Goal: Task Accomplishment & Management: Complete application form

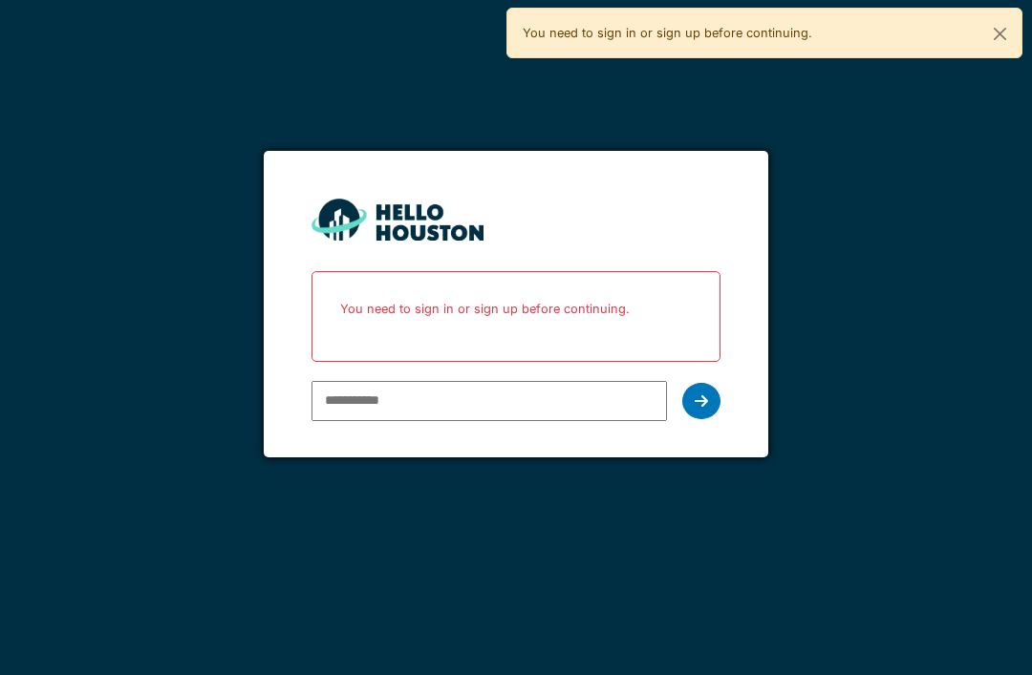
click at [503, 391] on input "email" at bounding box center [488, 401] width 354 height 40
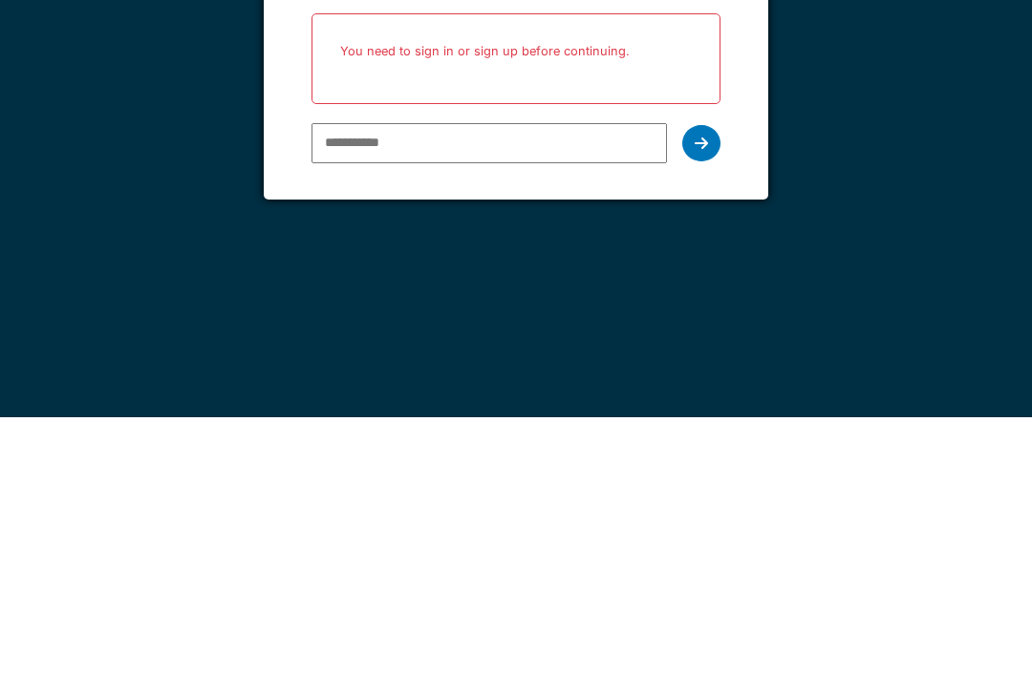
click at [541, 381] on input "email" at bounding box center [488, 401] width 354 height 40
click at [522, 381] on input "email" at bounding box center [488, 401] width 354 height 40
click at [533, 381] on input "email" at bounding box center [488, 401] width 354 height 40
click at [528, 381] on input "email" at bounding box center [488, 401] width 354 height 40
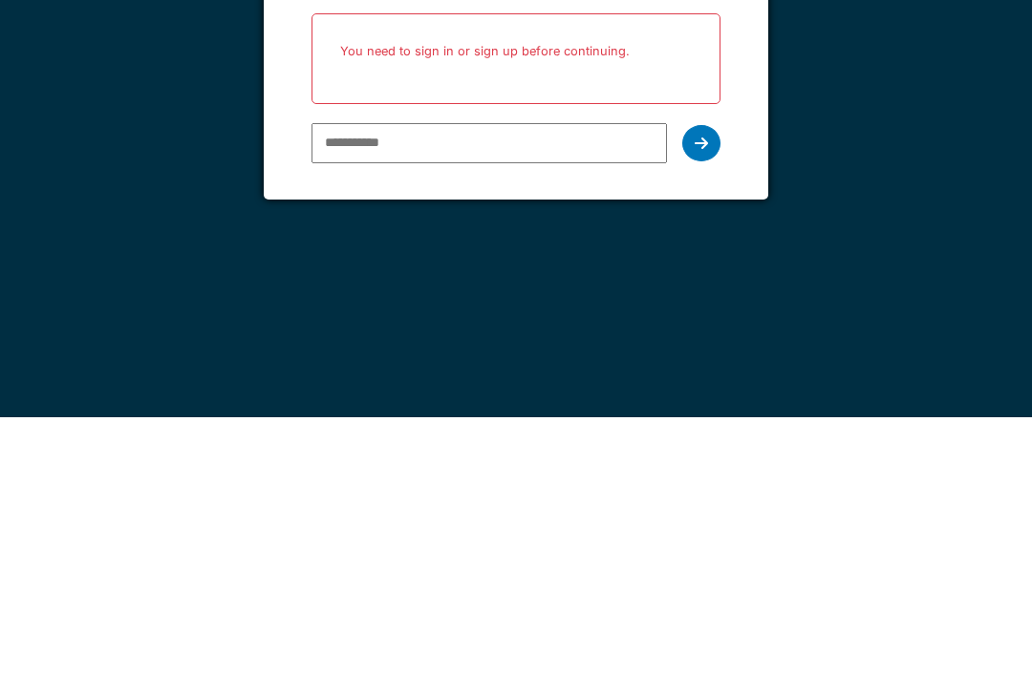
click at [523, 381] on input "email" at bounding box center [488, 401] width 354 height 40
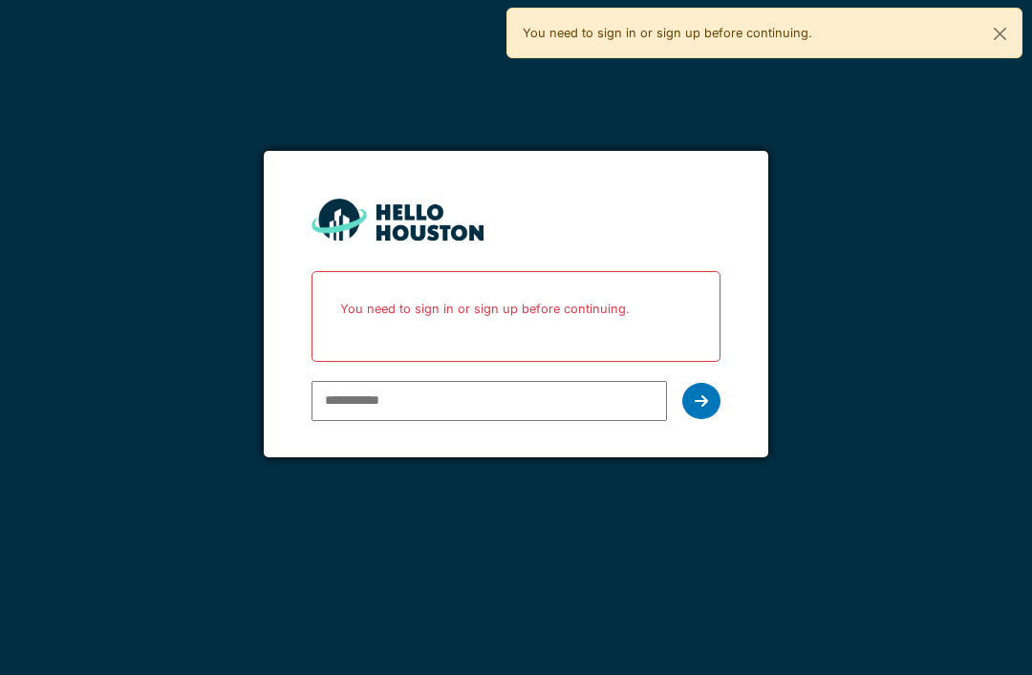
click at [968, 51] on div "You need to sign in or sign up before continuing." at bounding box center [764, 33] width 516 height 51
click at [865, 21] on div "You need to sign in or sign up before continuing." at bounding box center [764, 33] width 516 height 51
click at [753, 31] on div "You need to sign in or sign up before continuing." at bounding box center [764, 33] width 516 height 51
click at [699, 401] on icon at bounding box center [700, 401] width 13 height 15
click at [698, 400] on icon at bounding box center [700, 401] width 13 height 15
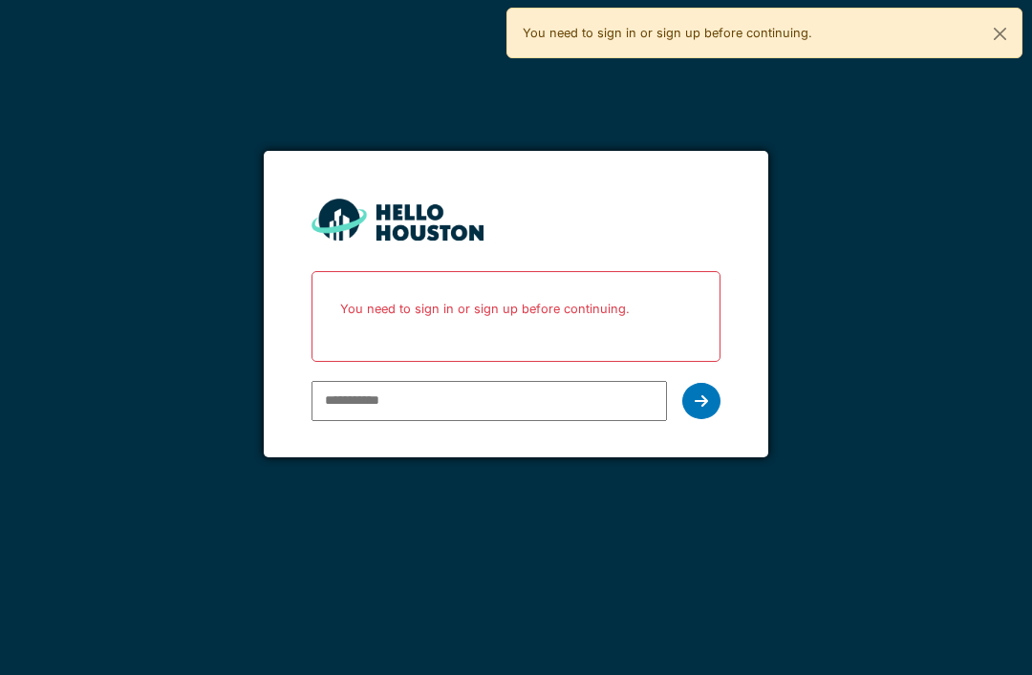
click at [557, 383] on input "email" at bounding box center [488, 401] width 354 height 40
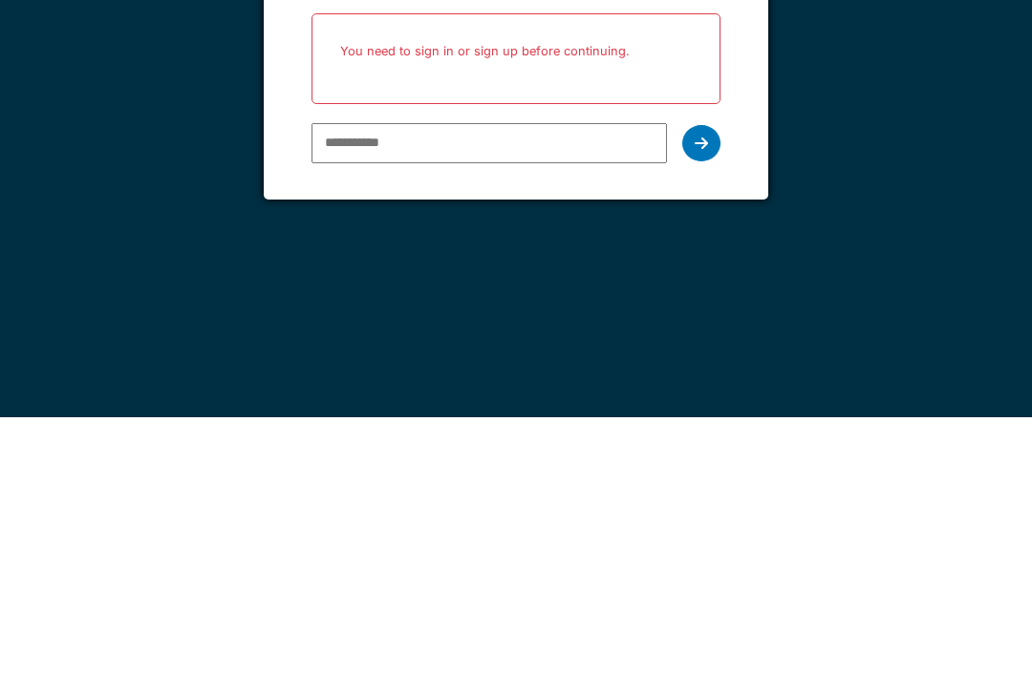
click at [520, 381] on input "email" at bounding box center [488, 401] width 354 height 40
click at [367, 381] on input "email" at bounding box center [488, 401] width 354 height 40
click at [545, 227] on div "You don't seem to have an account yet. Please follow the link given by your com…" at bounding box center [516, 337] width 1032 height 675
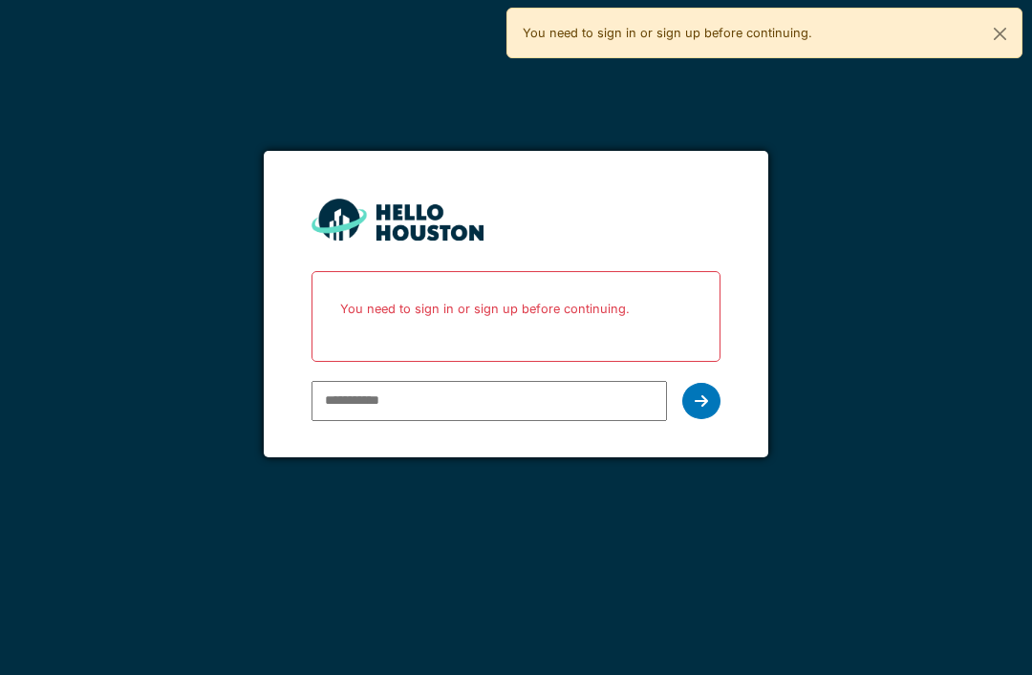
click at [515, 381] on input "email" at bounding box center [488, 401] width 354 height 40
click at [1013, 23] on button "Close" at bounding box center [999, 34] width 43 height 51
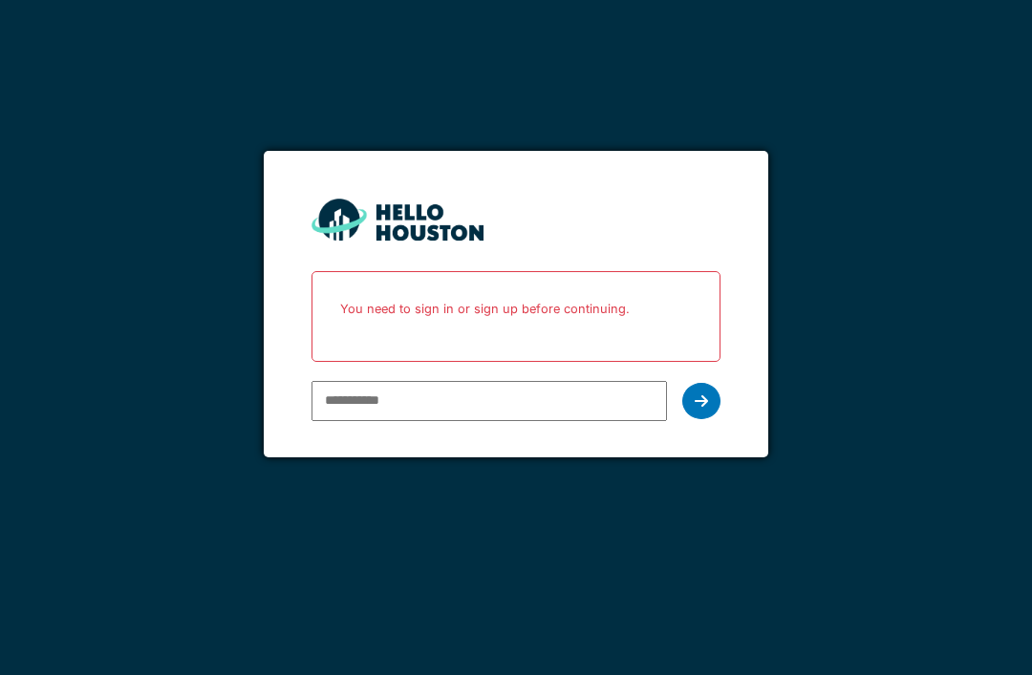
click at [518, 392] on input "email" at bounding box center [488, 401] width 354 height 40
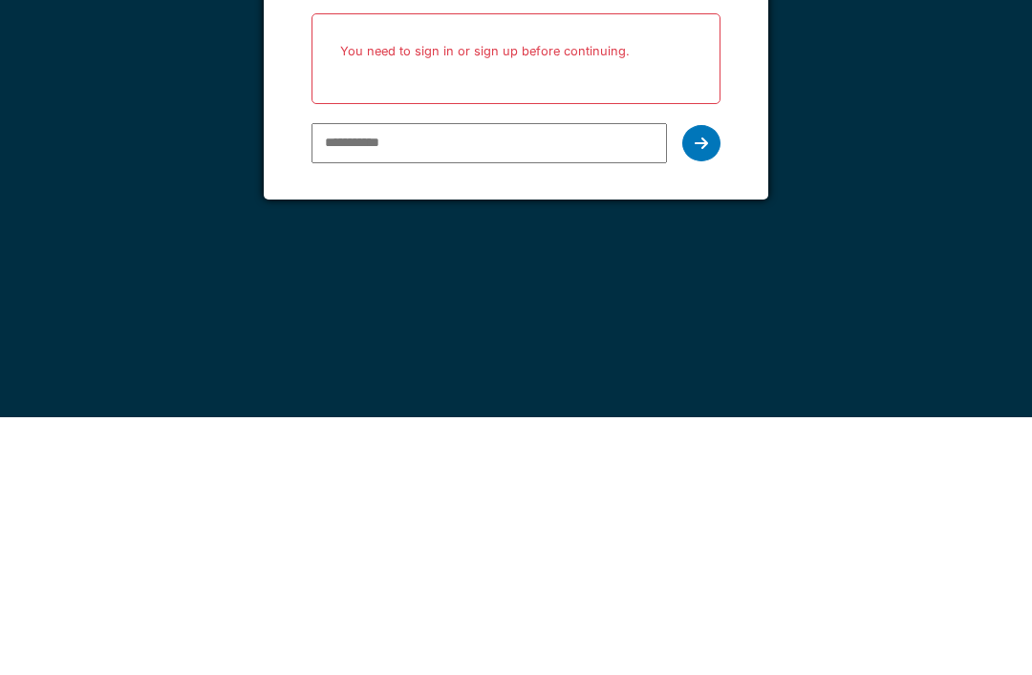
click at [553, 381] on input "email" at bounding box center [488, 401] width 354 height 40
click at [564, 381] on input "email" at bounding box center [488, 401] width 354 height 40
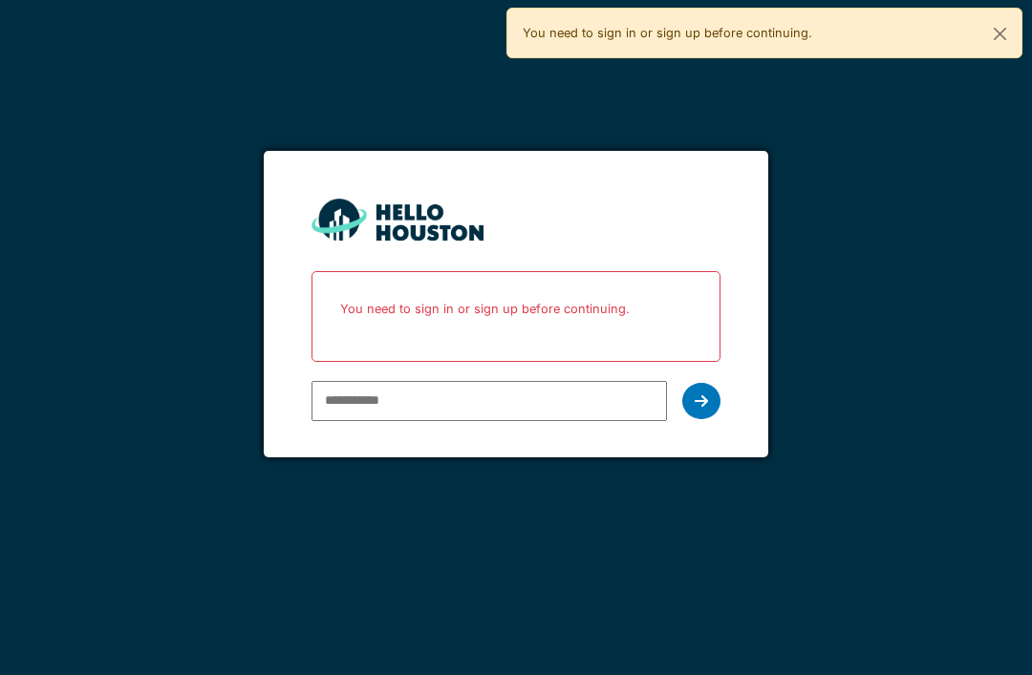
click at [1002, 32] on button "Close" at bounding box center [999, 34] width 43 height 51
click at [593, 299] on p "You need to sign in or sign up before continuing." at bounding box center [515, 309] width 383 height 51
click at [715, 398] on div at bounding box center [701, 401] width 38 height 36
click at [436, 395] on input "email" at bounding box center [488, 401] width 354 height 40
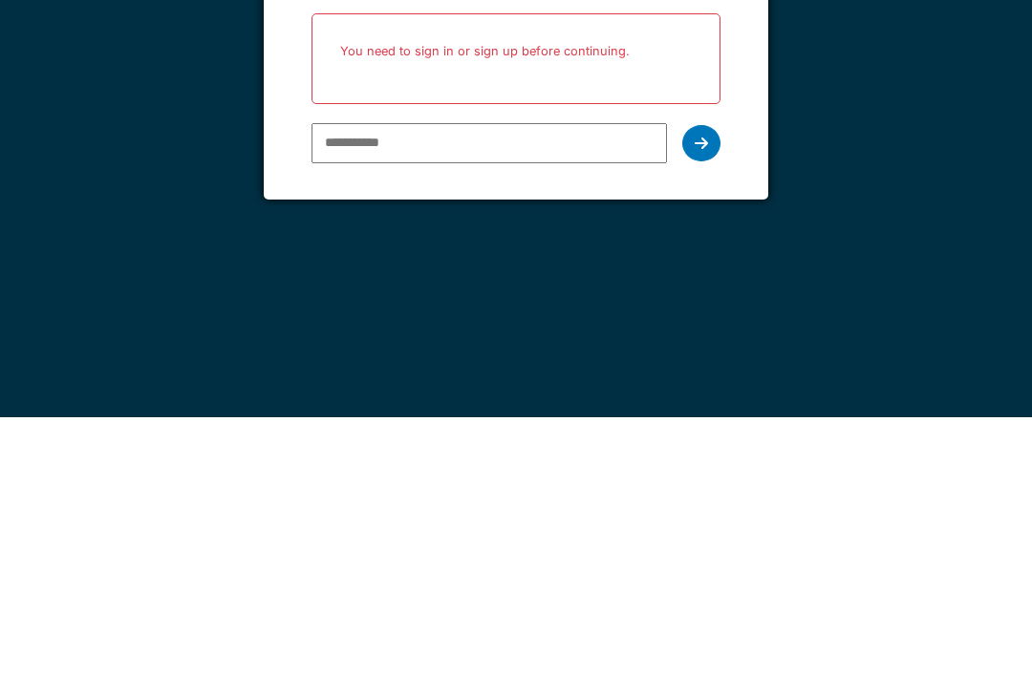
click at [514, 381] on input "email" at bounding box center [488, 401] width 354 height 40
paste input "**********"
type input "**********"
click at [707, 394] on icon at bounding box center [700, 401] width 13 height 15
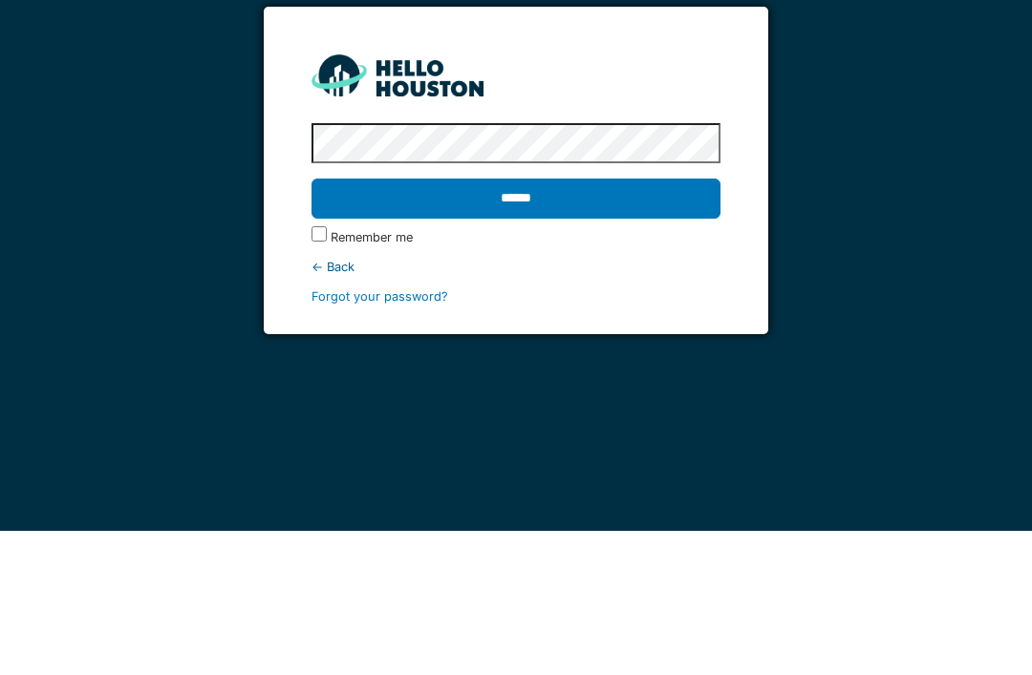
click at [833, 62] on div "**********" at bounding box center [516, 337] width 1032 height 675
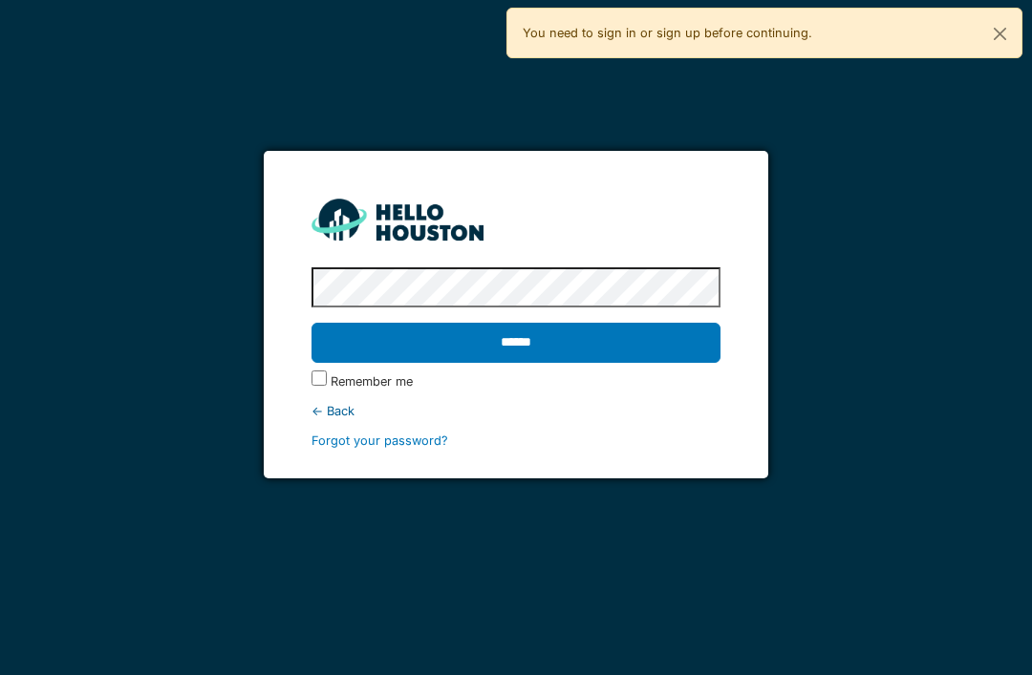
click at [515, 323] on input "******" at bounding box center [515, 343] width 408 height 40
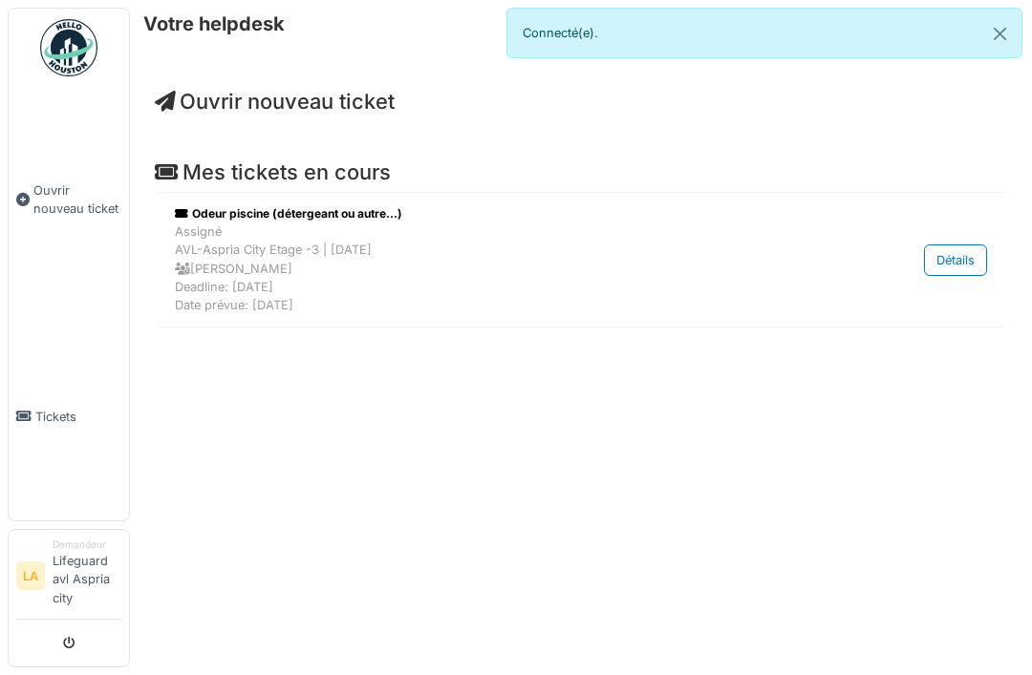
click at [966, 259] on div "Détails" at bounding box center [955, 261] width 63 height 32
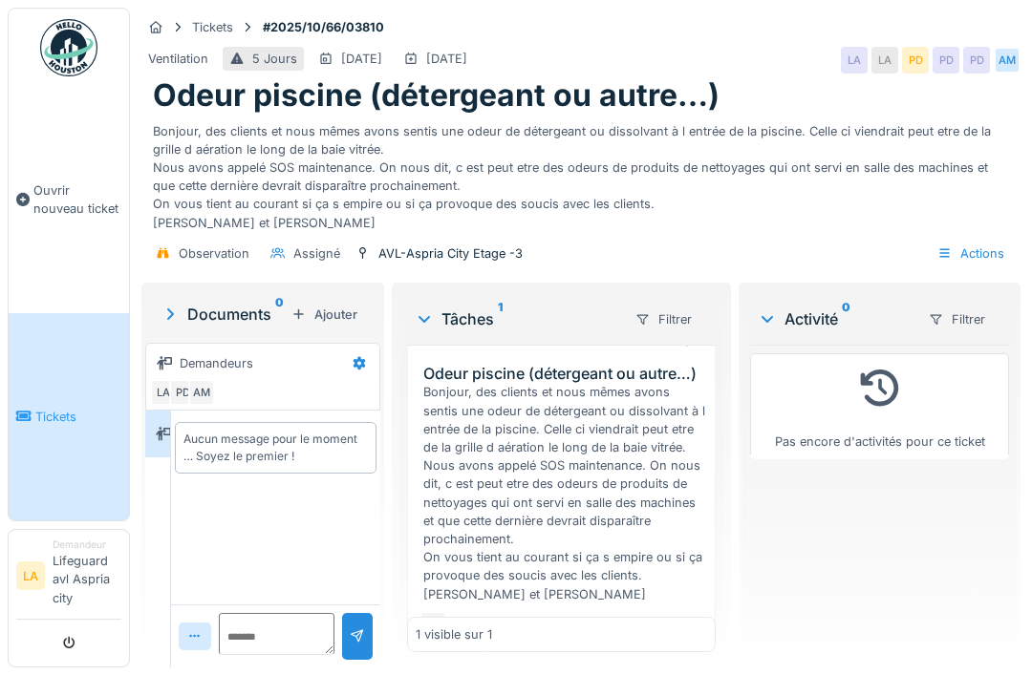
scroll to position [35, 0]
click at [66, 36] on img at bounding box center [68, 47] width 57 height 57
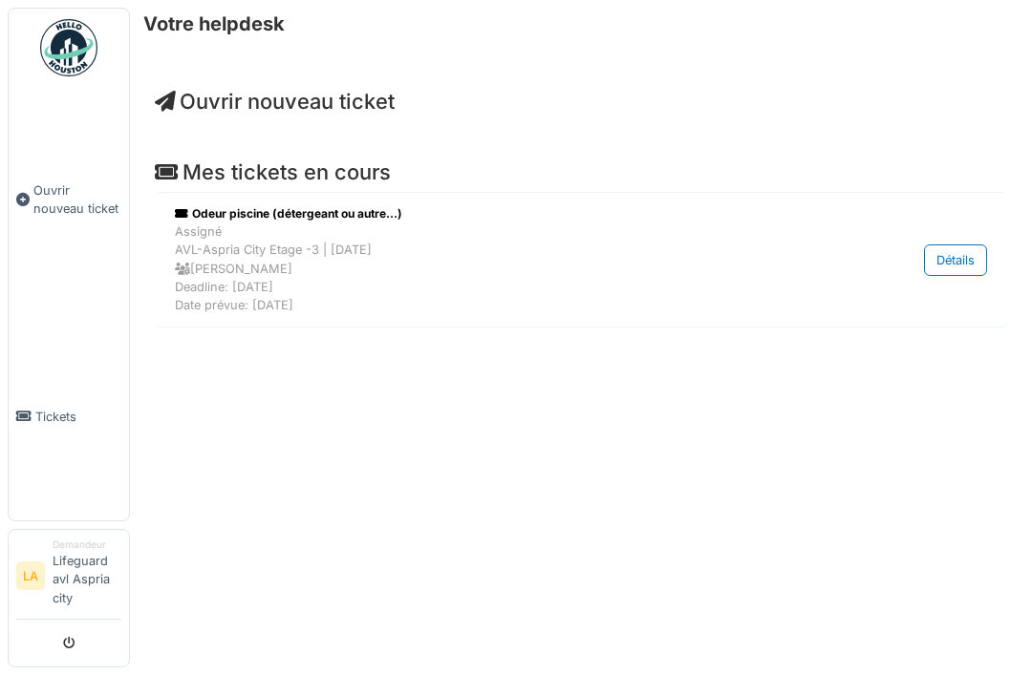
click at [52, 478] on link "Tickets" at bounding box center [69, 416] width 120 height 207
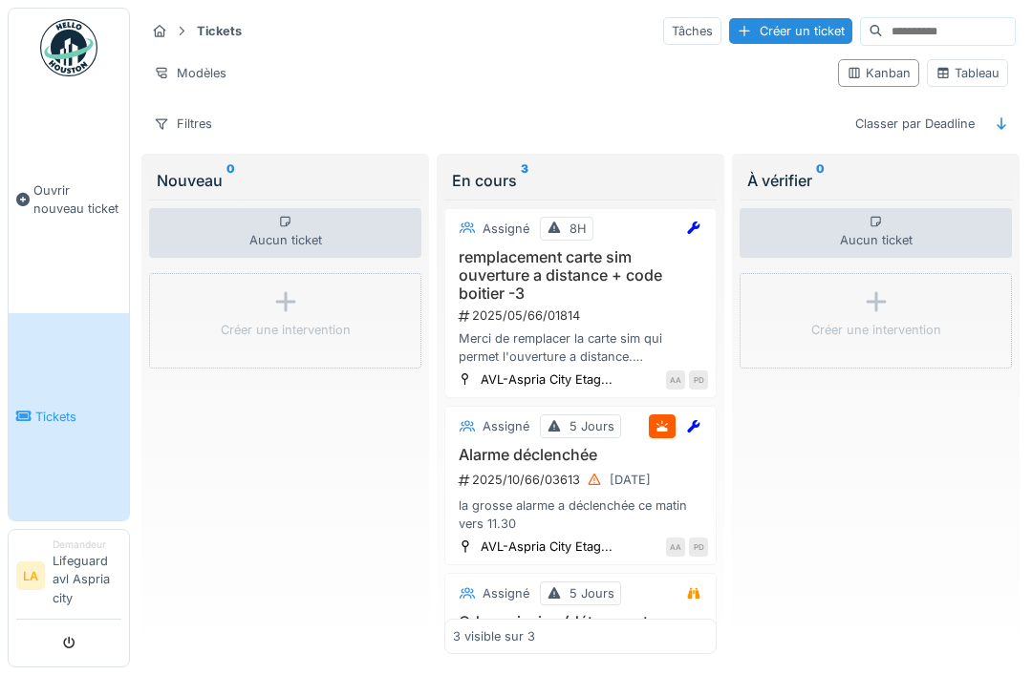
click at [46, 206] on span "Ouvrir nouveau ticket" at bounding box center [77, 200] width 88 height 36
click at [56, 207] on span "Ouvrir nouveau ticket" at bounding box center [77, 200] width 88 height 36
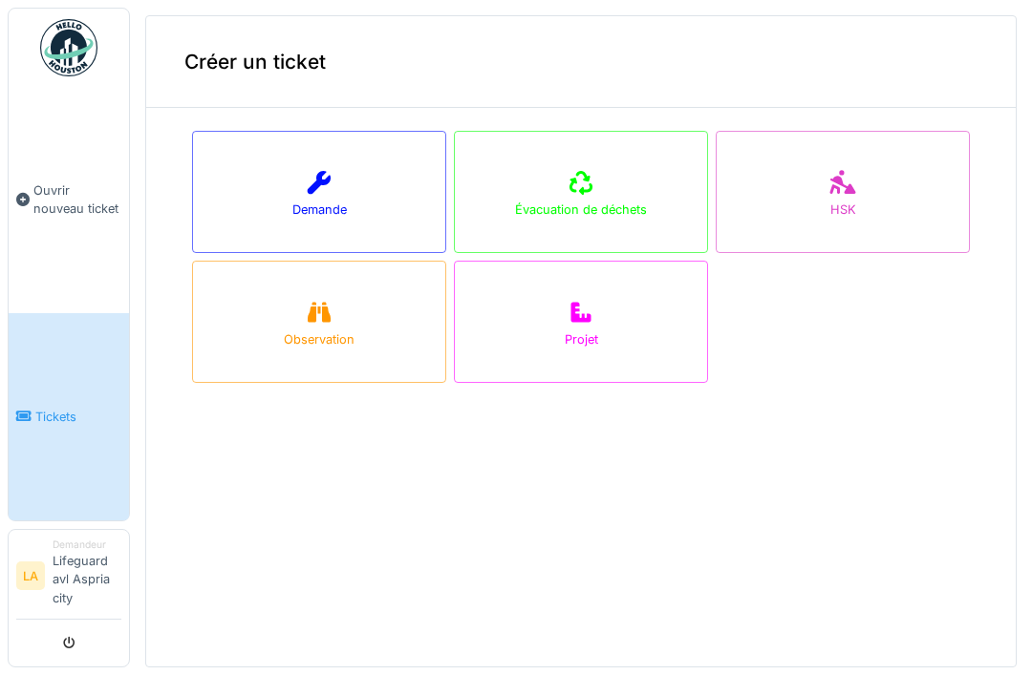
click at [886, 180] on div "HSK" at bounding box center [843, 192] width 254 height 122
click at [260, 325] on div "Observation" at bounding box center [319, 322] width 254 height 122
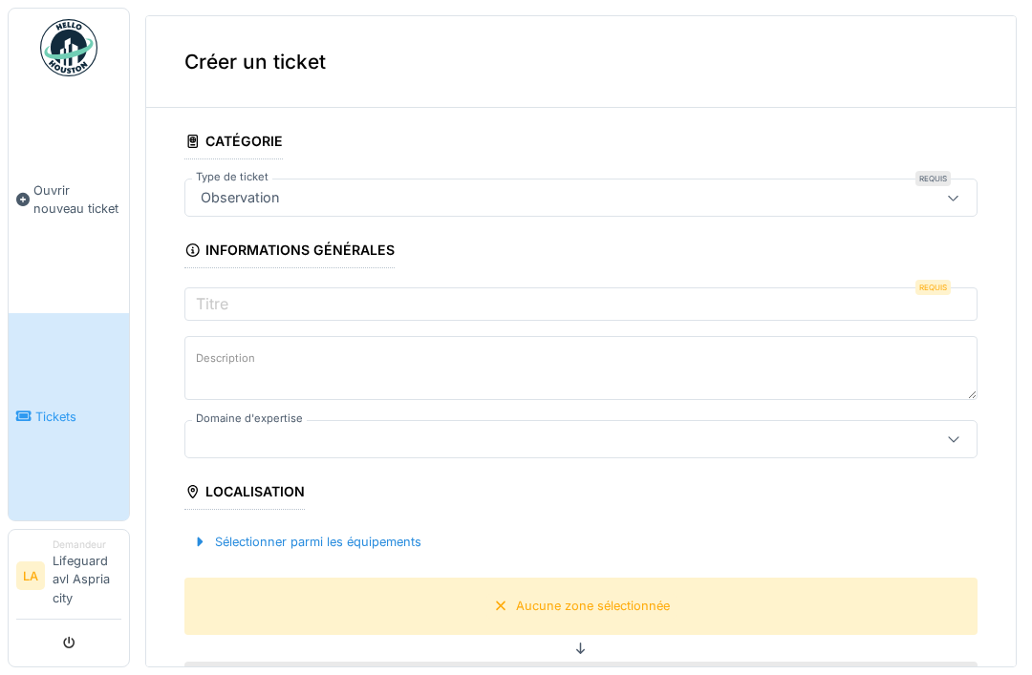
click at [76, 46] on img at bounding box center [68, 47] width 57 height 57
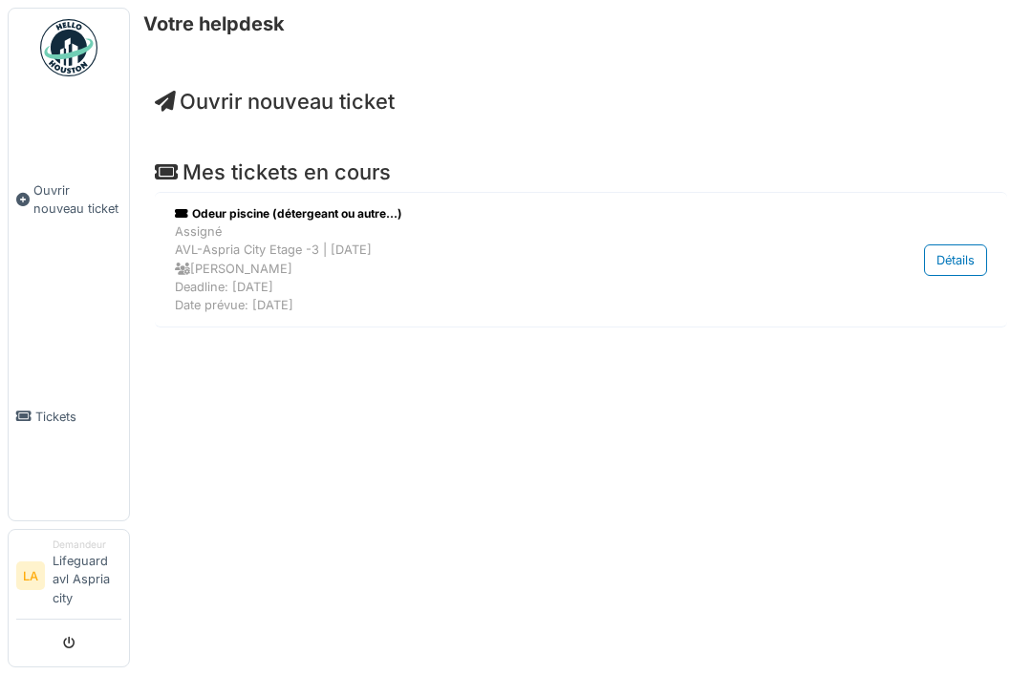
click at [79, 209] on span "Ouvrir nouveau ticket" at bounding box center [77, 200] width 88 height 36
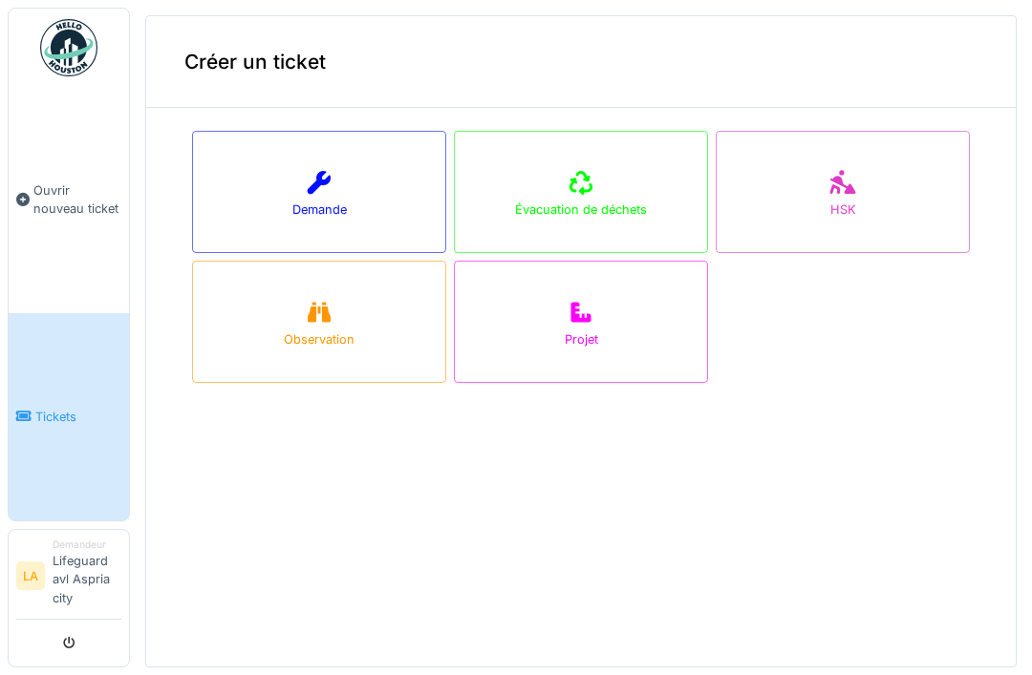
click at [920, 197] on div "HSK" at bounding box center [843, 192] width 254 height 122
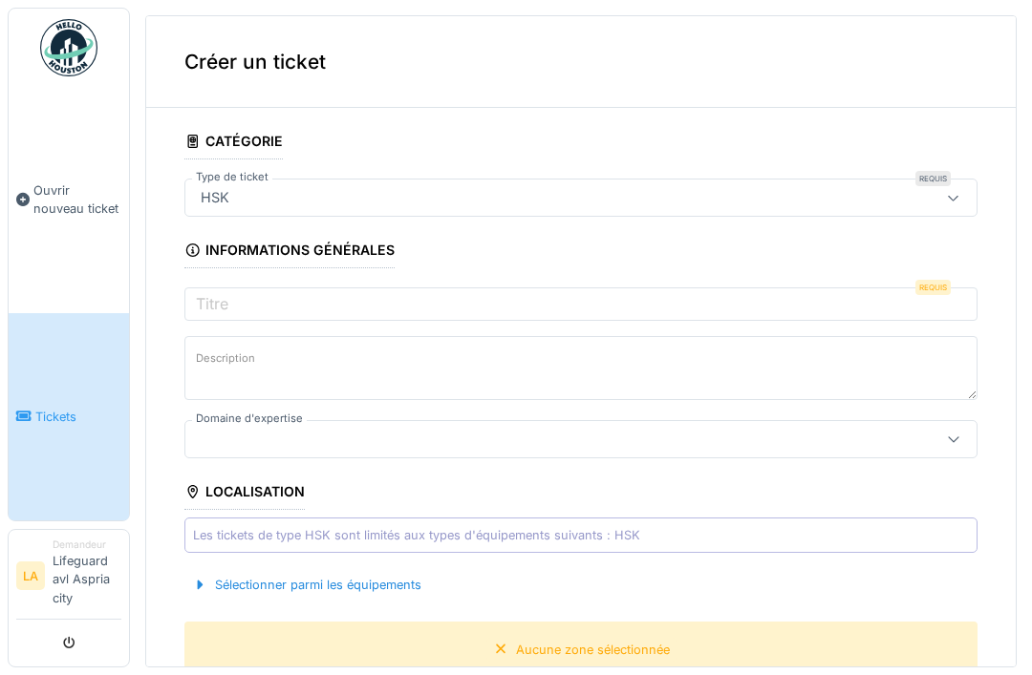
click at [66, 218] on span "Ouvrir nouveau ticket" at bounding box center [77, 200] width 88 height 36
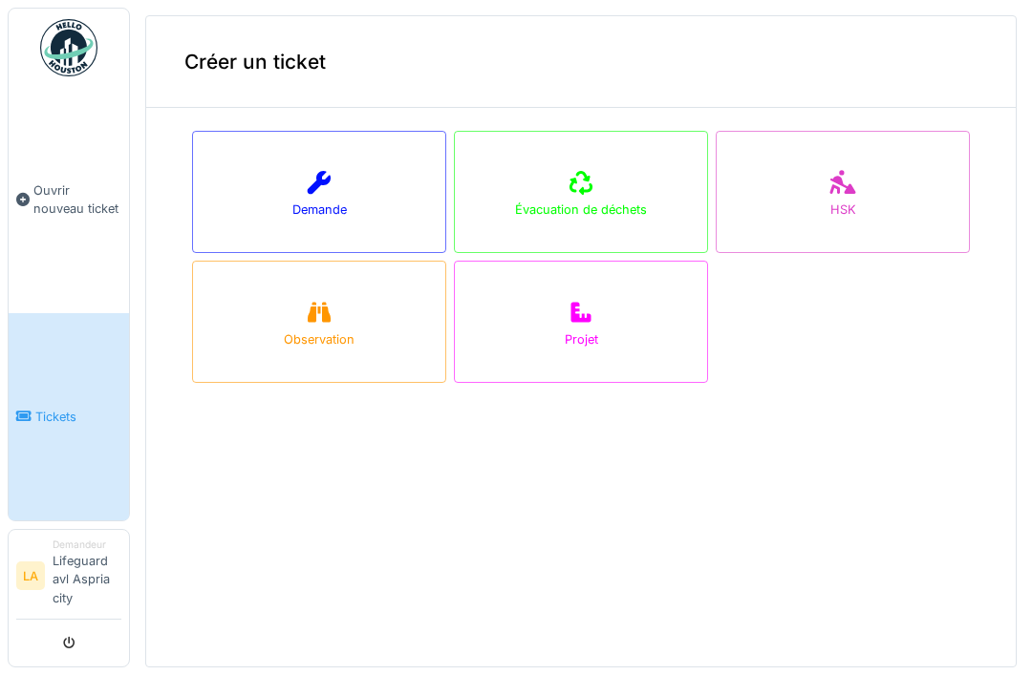
click at [264, 182] on div "Demande" at bounding box center [319, 192] width 254 height 122
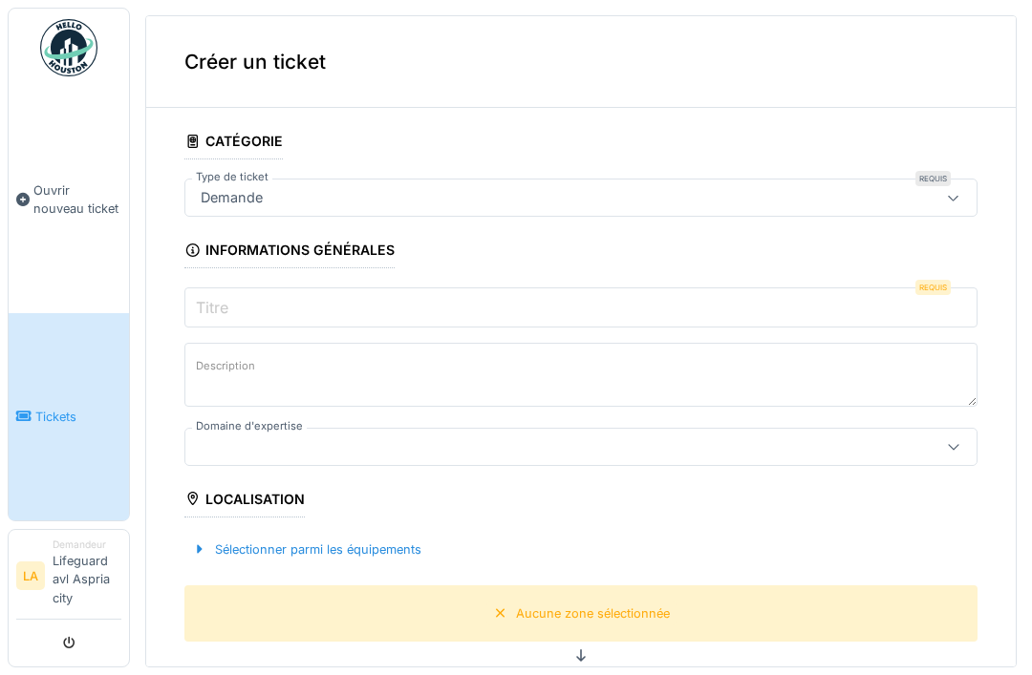
click at [774, 290] on input "Titre" at bounding box center [580, 308] width 793 height 40
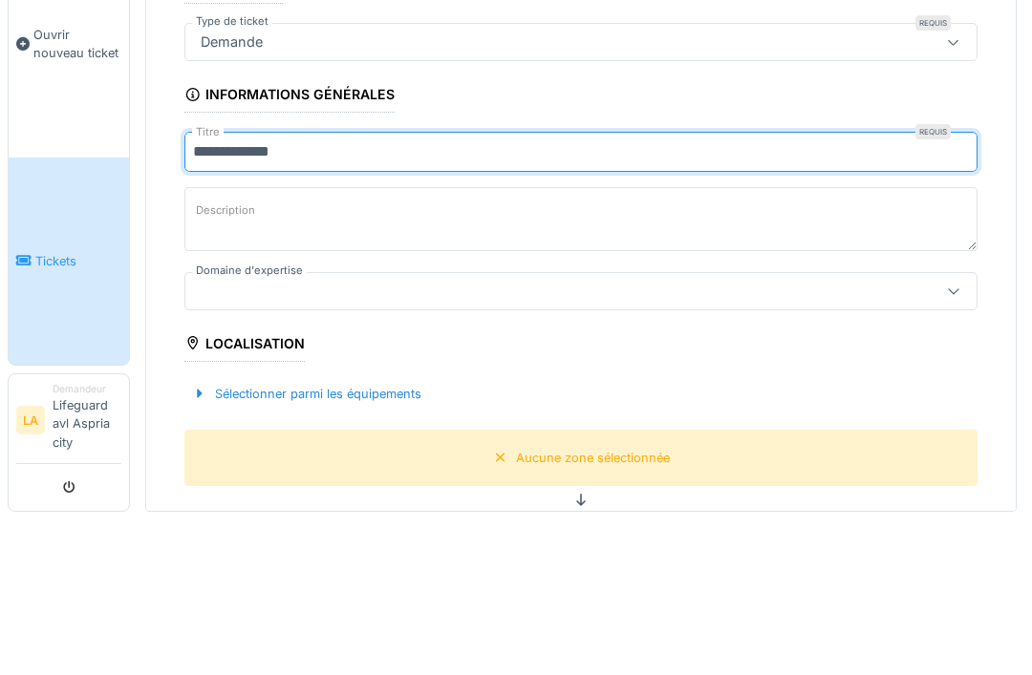
click at [194, 288] on input "**********" at bounding box center [580, 308] width 793 height 40
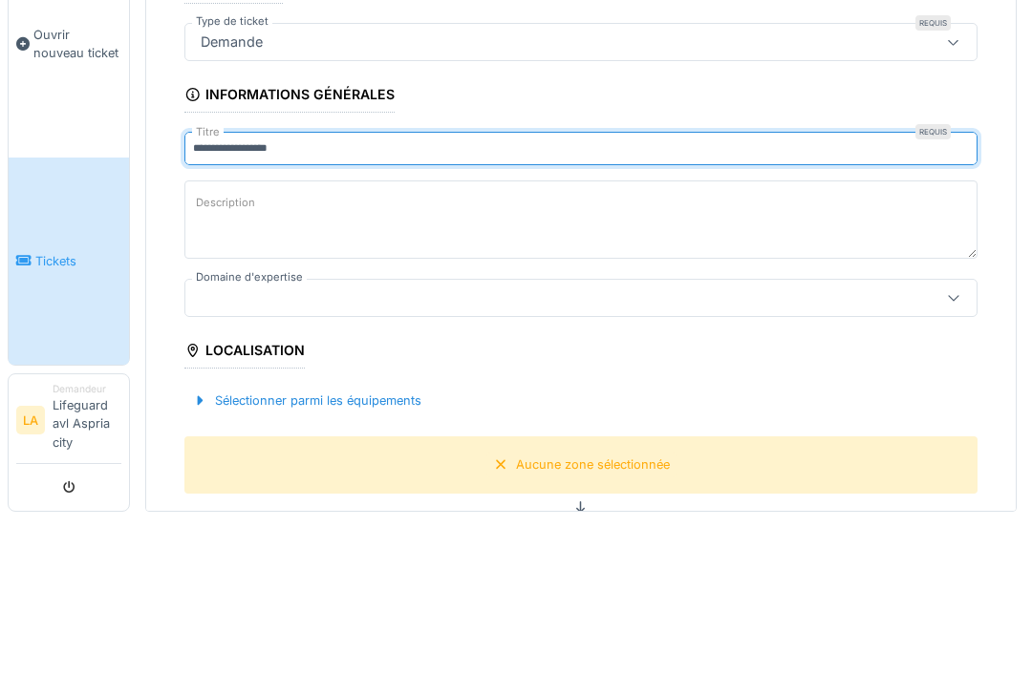
click at [572, 336] on textarea "Description" at bounding box center [580, 375] width 793 height 78
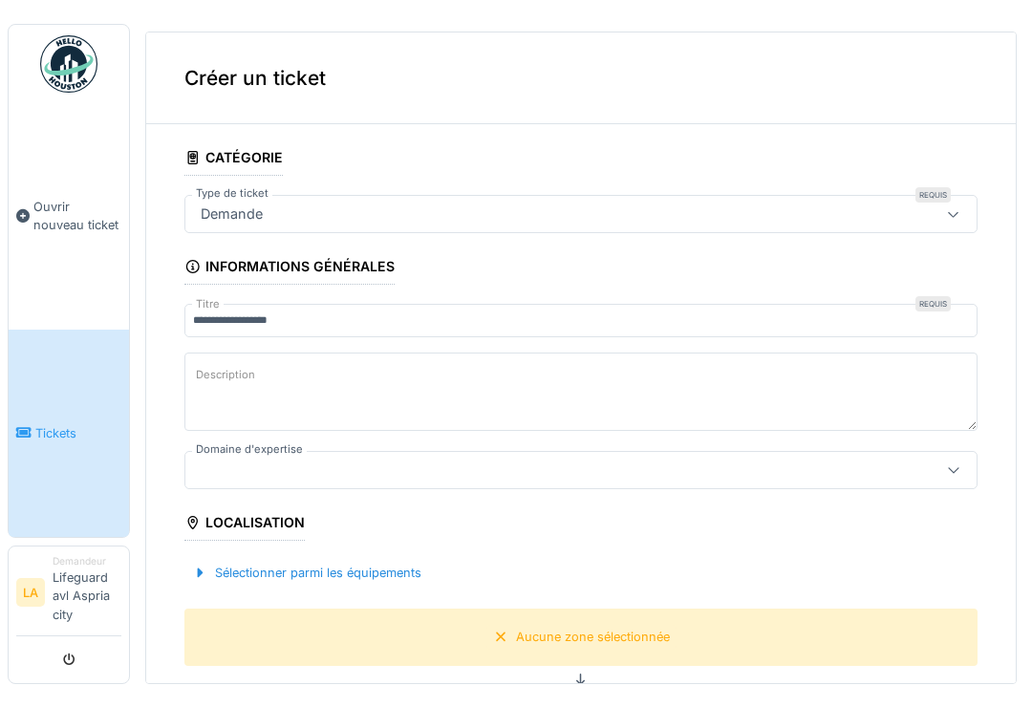
scroll to position [22, 0]
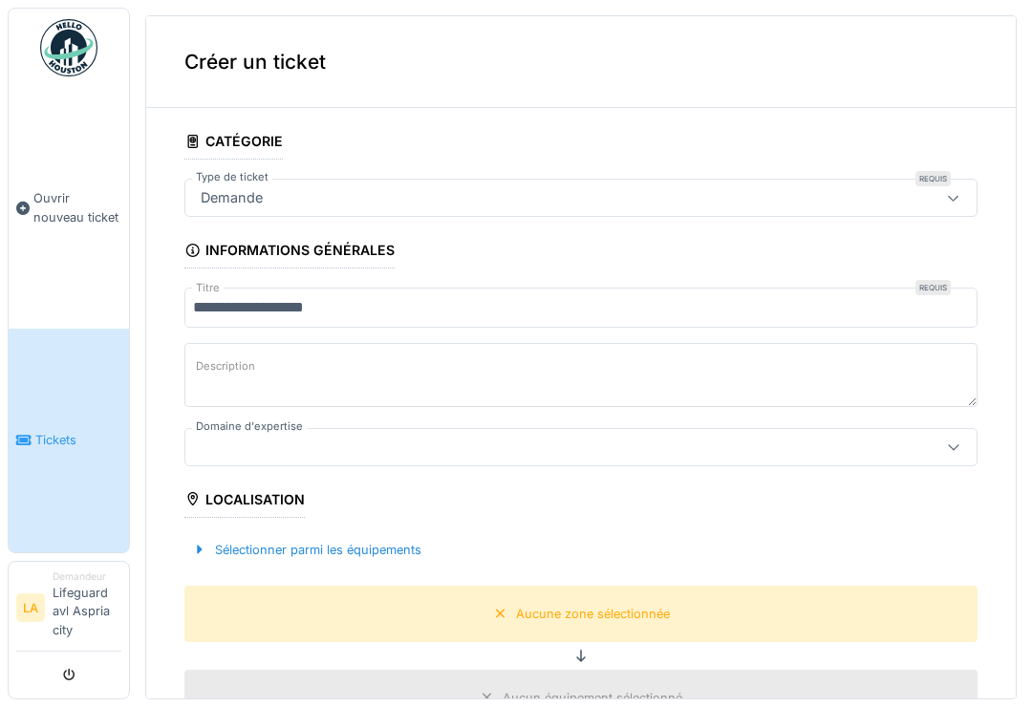
click at [199, 288] on input "**********" at bounding box center [580, 308] width 793 height 40
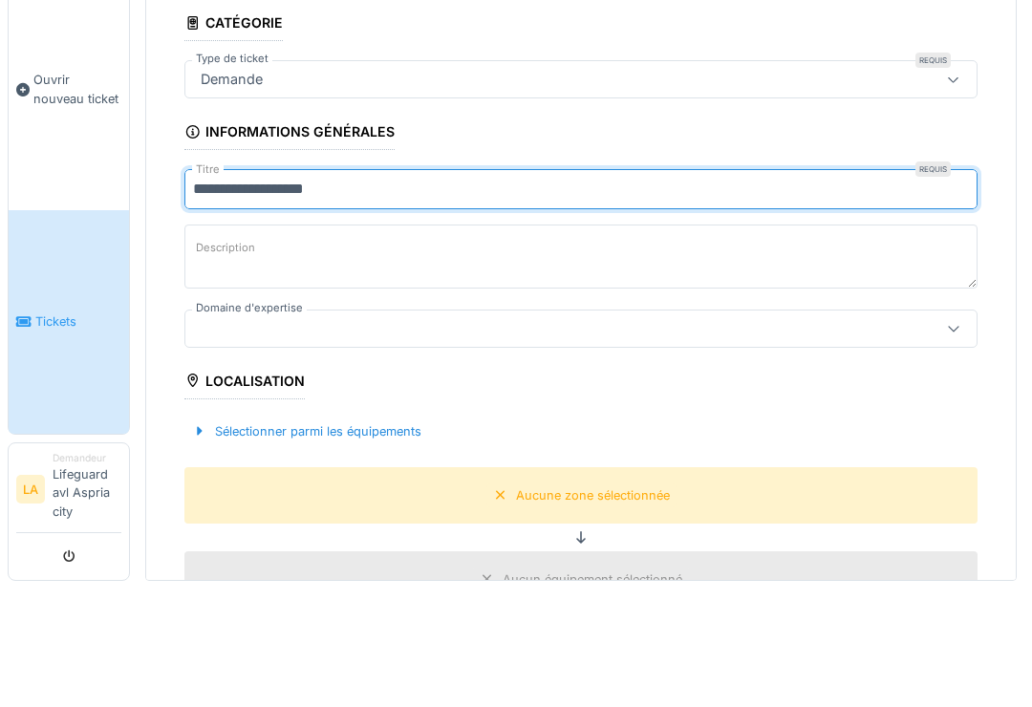
click at [227, 288] on input "**********" at bounding box center [580, 308] width 793 height 40
type input "**********"
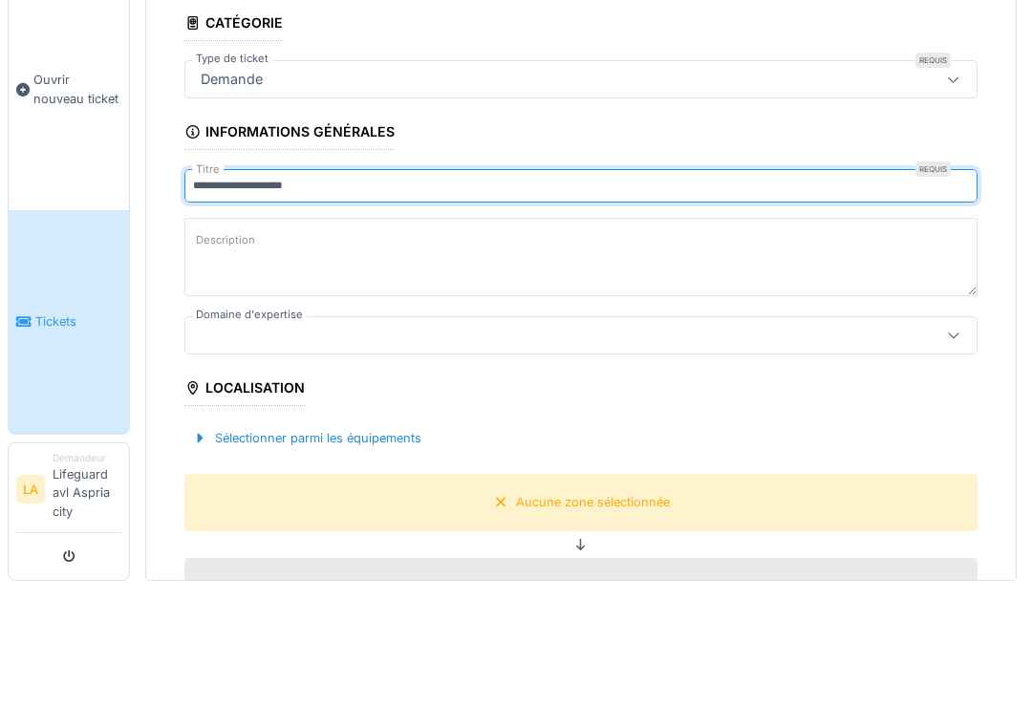
click at [417, 336] on textarea "Description" at bounding box center [580, 375] width 793 height 78
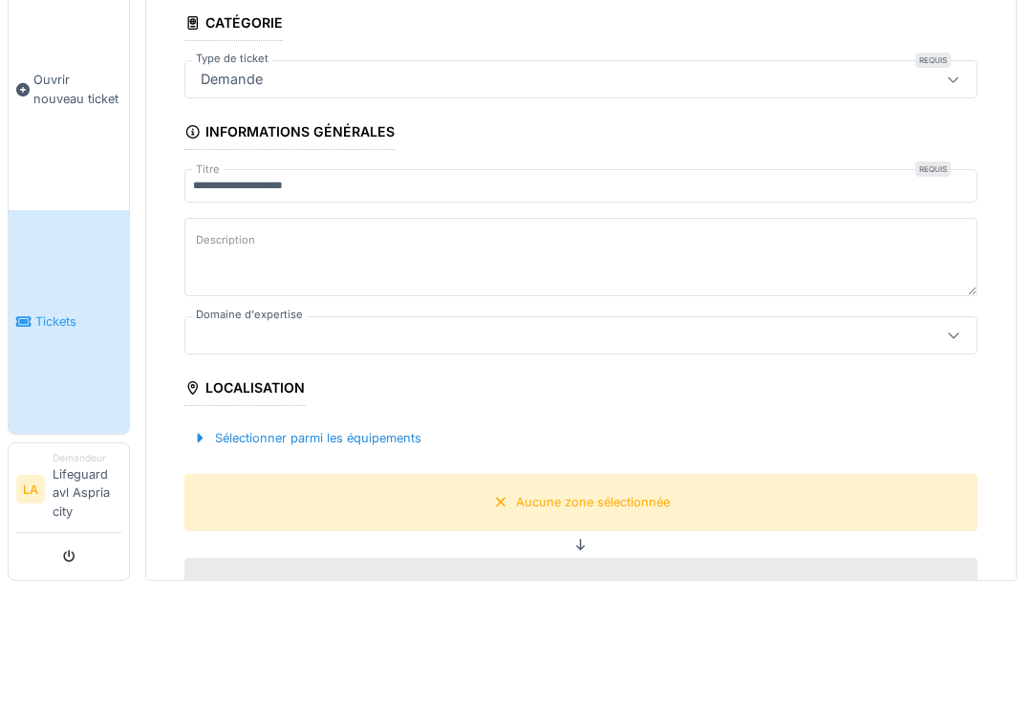
type textarea "*"
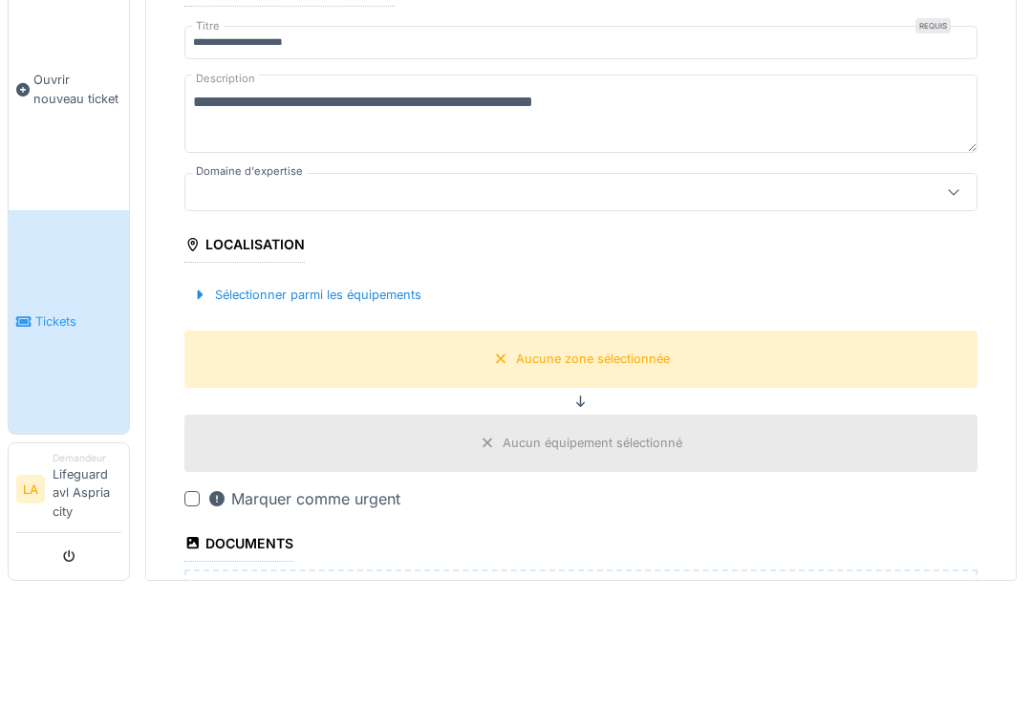
scroll to position [142, 0]
type textarea "**********"
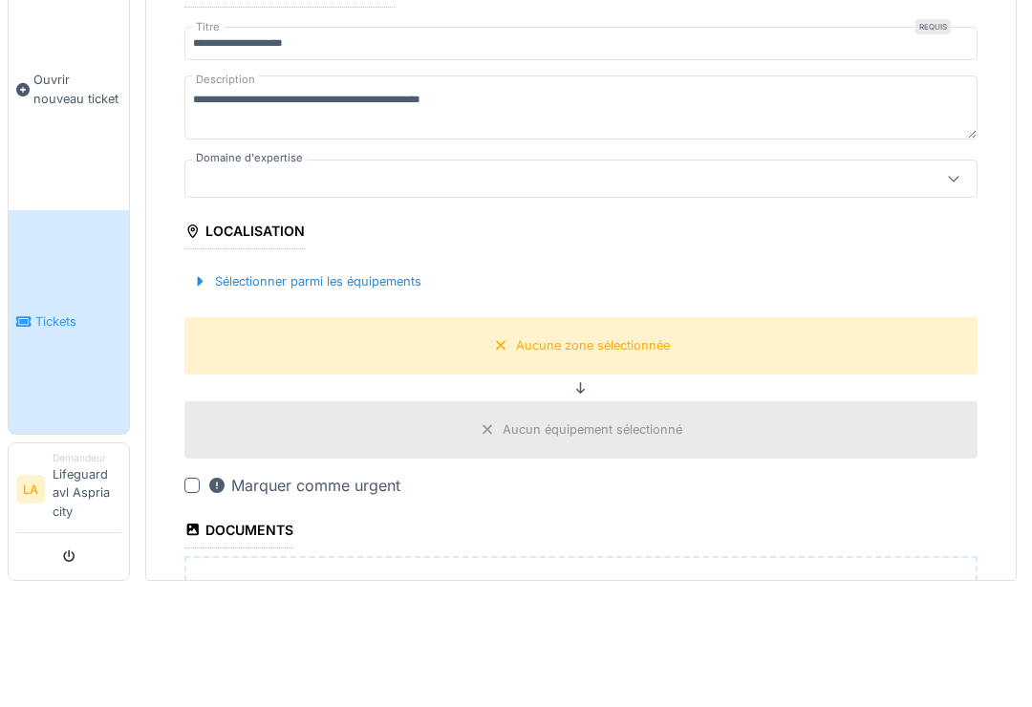
click at [943, 279] on div at bounding box center [953, 297] width 46 height 36
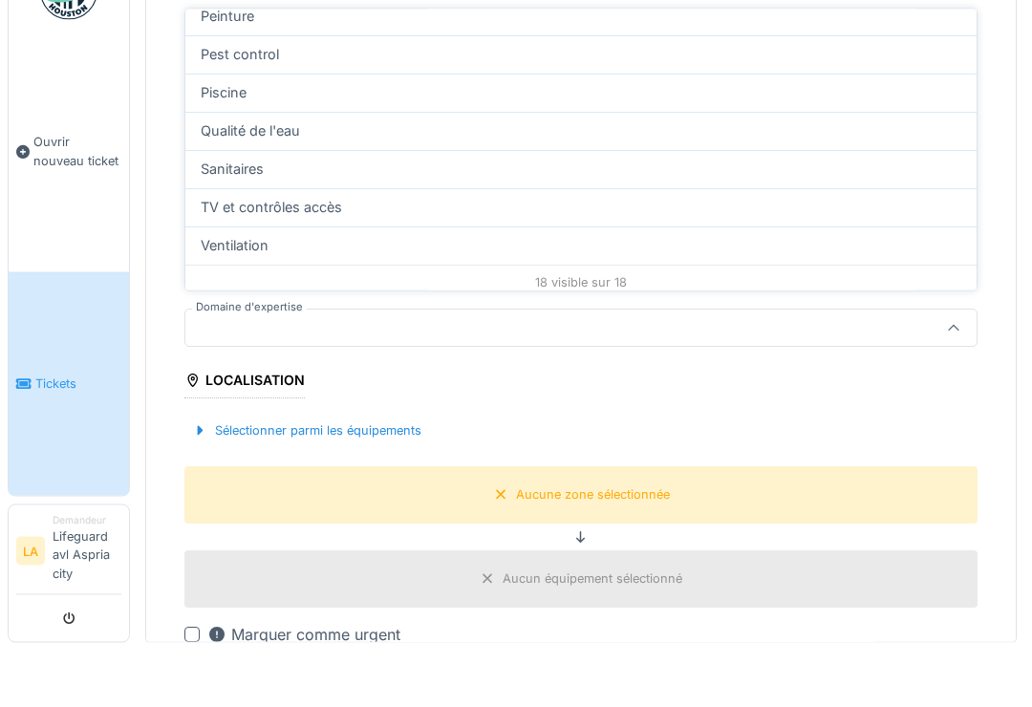
scroll to position [528, 0]
click at [833, 144] on div "Piscine" at bounding box center [581, 154] width 760 height 21
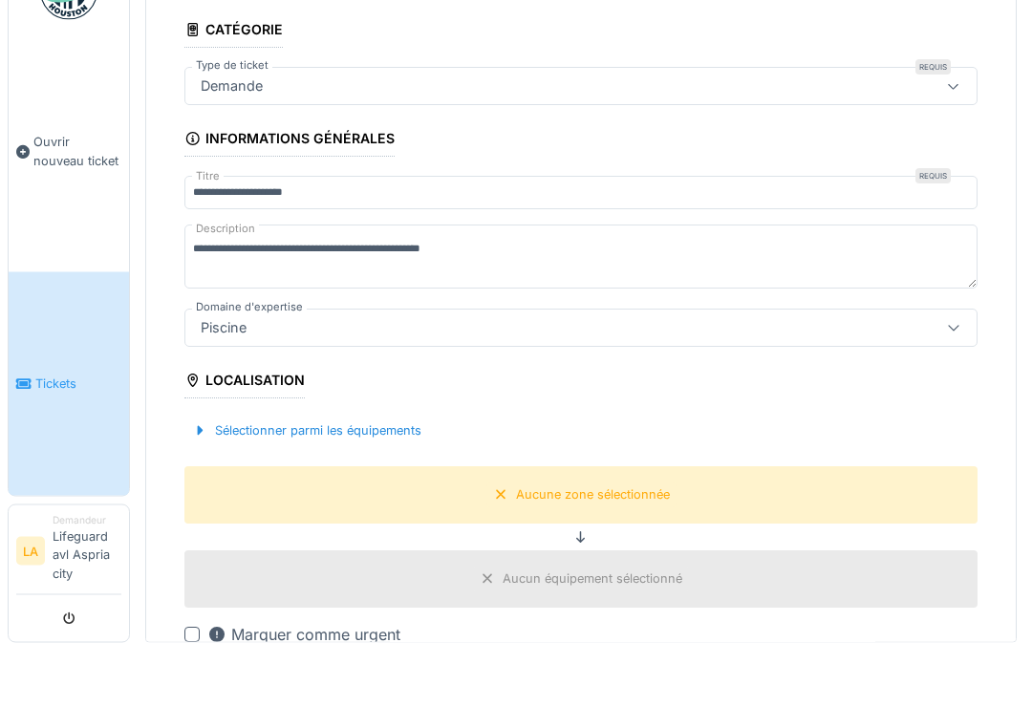
type input "****"
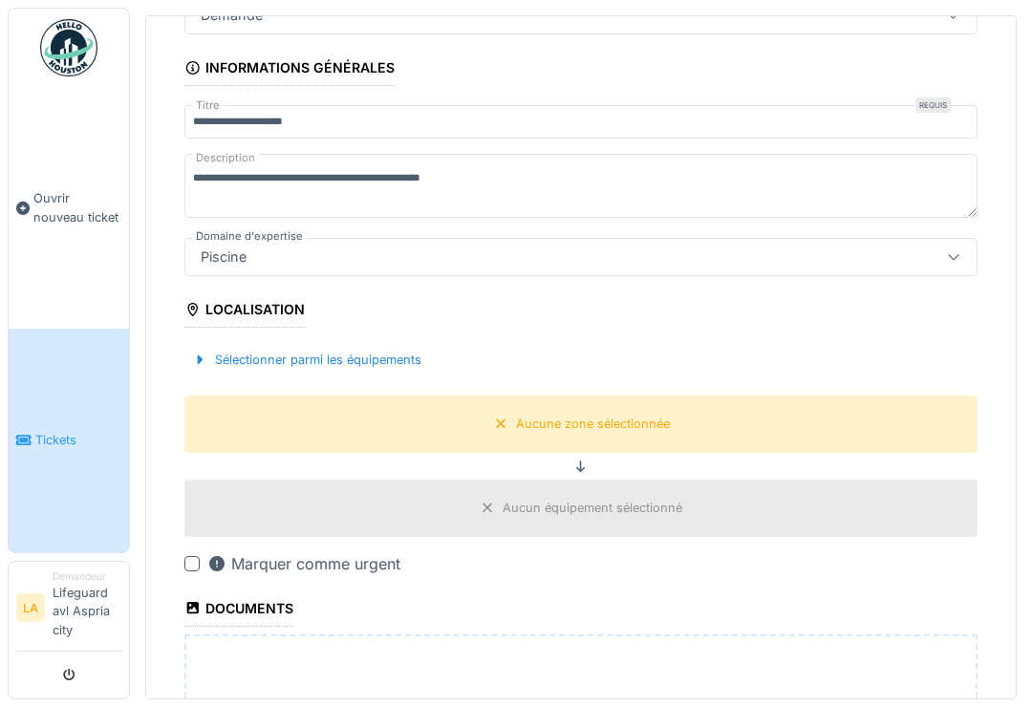
scroll to position [182, 0]
click at [200, 351] on div at bounding box center [199, 360] width 15 height 18
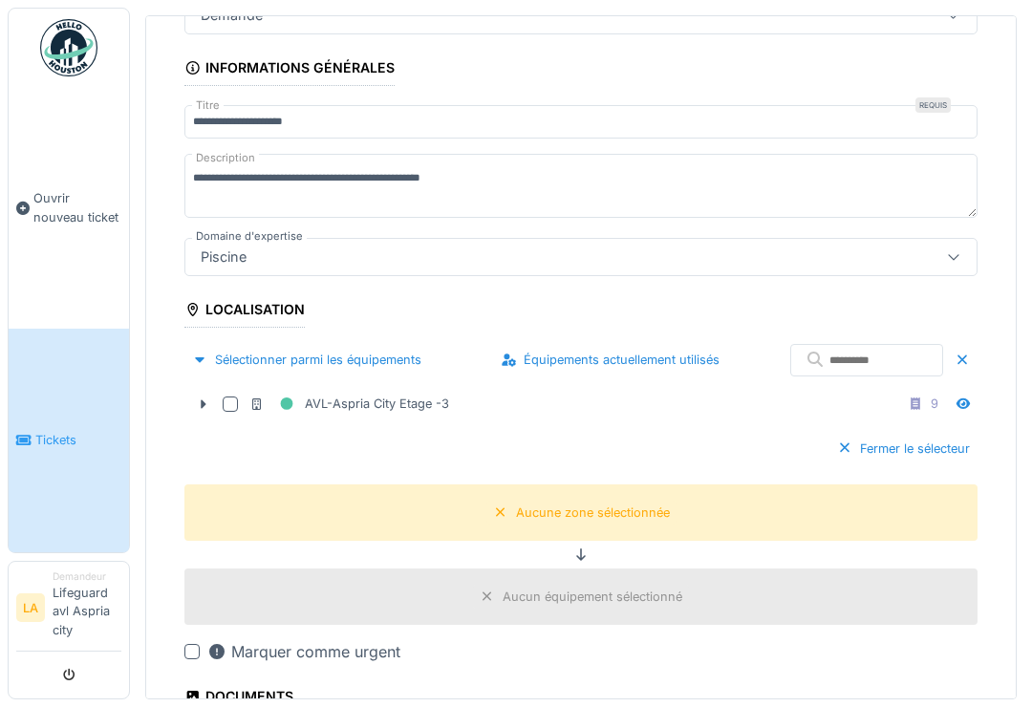
click at [204, 399] on icon at bounding box center [205, 404] width 6 height 10
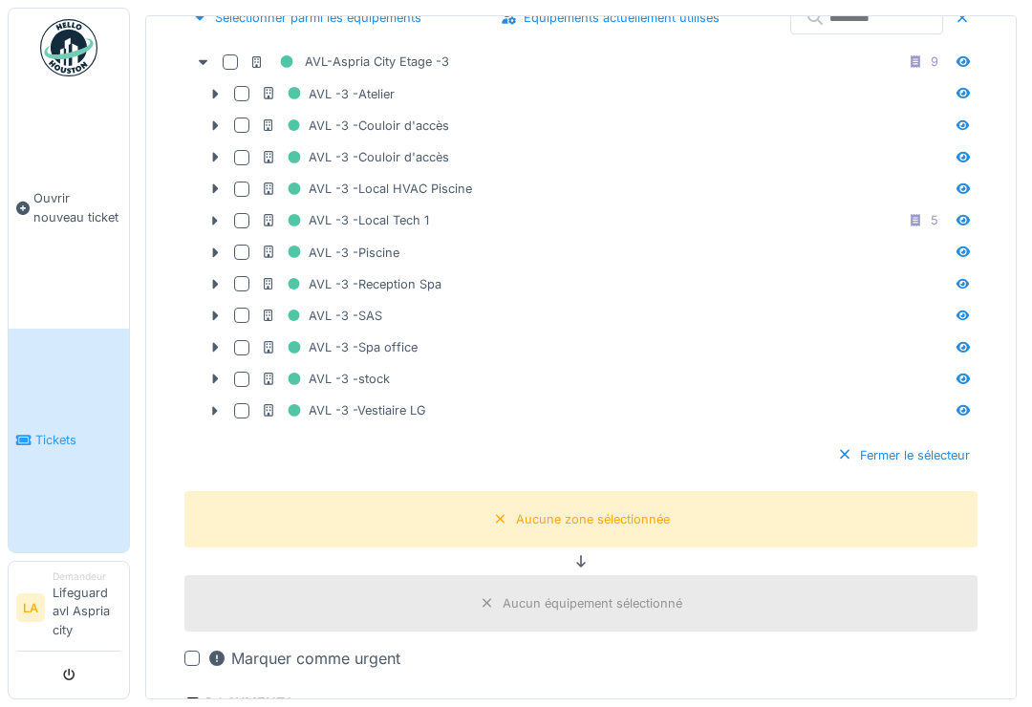
scroll to position [524, 0]
click at [207, 246] on icon at bounding box center [214, 252] width 15 height 12
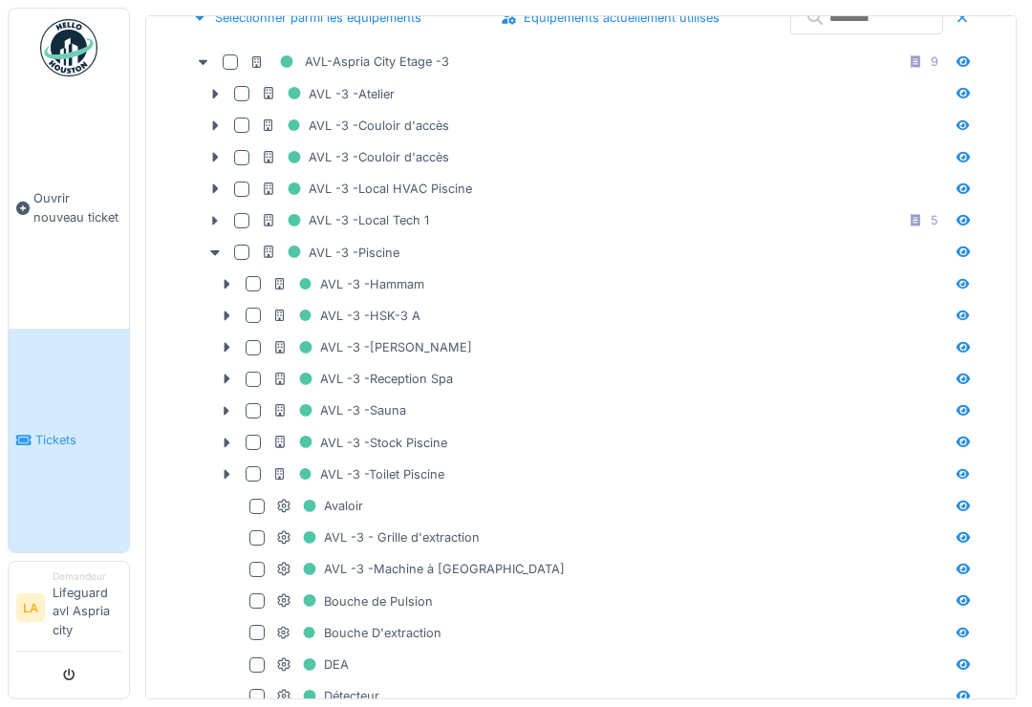
click at [224, 343] on icon at bounding box center [227, 348] width 6 height 10
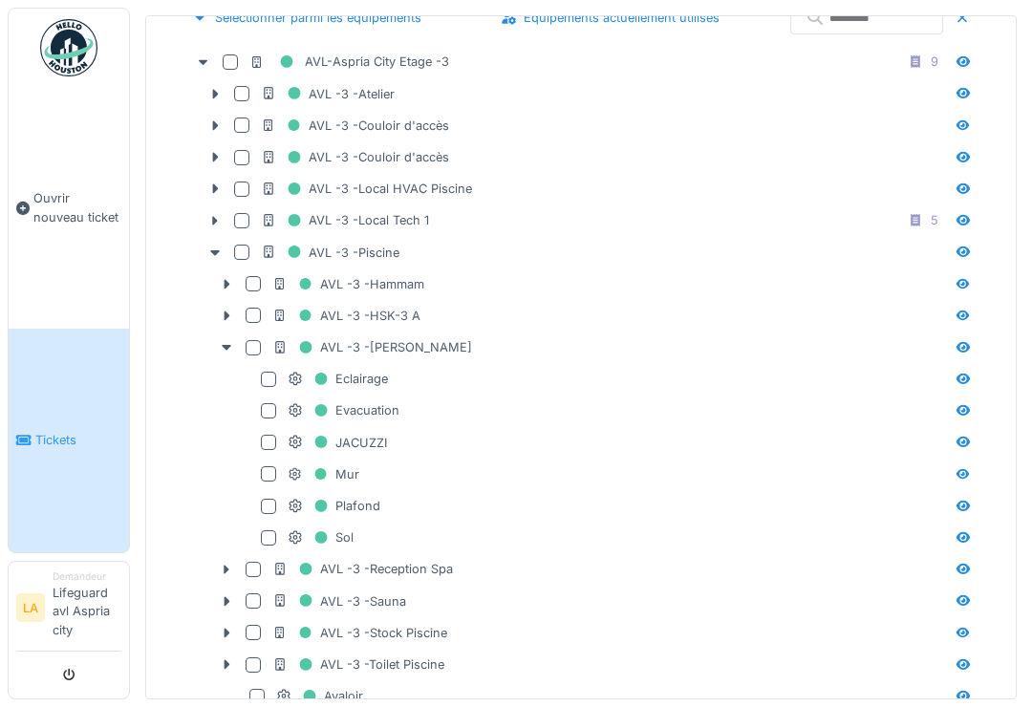
click at [267, 427] on div "JACUZZI" at bounding box center [584, 443] width 730 height 32
click at [270, 427] on div "JACUZZI" at bounding box center [584, 443] width 730 height 32
click at [267, 435] on div at bounding box center [268, 442] width 15 height 15
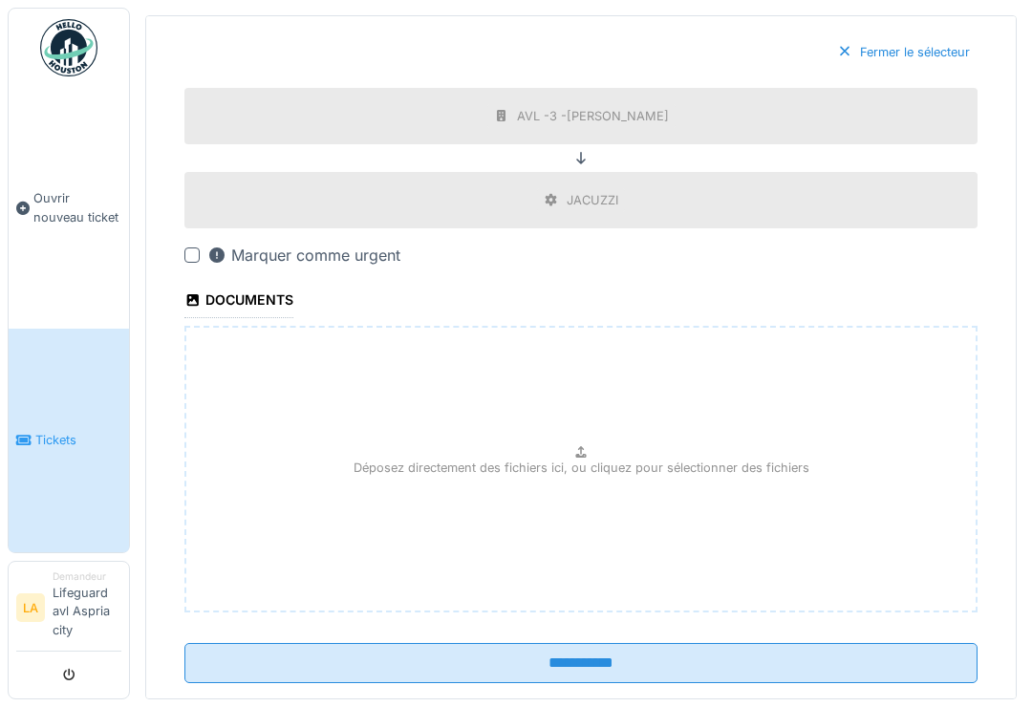
scroll to position [1941, 0]
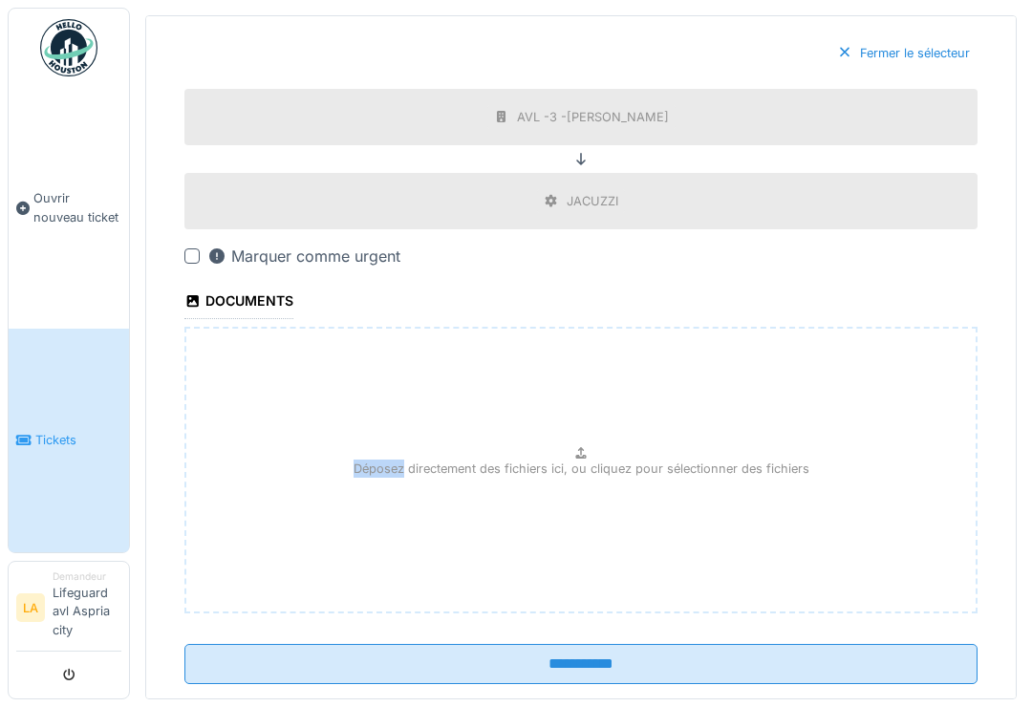
click at [558, 507] on div "Déposez directement des fichiers ici, ou cliquez pour sélectionner des fichiers" at bounding box center [580, 470] width 793 height 287
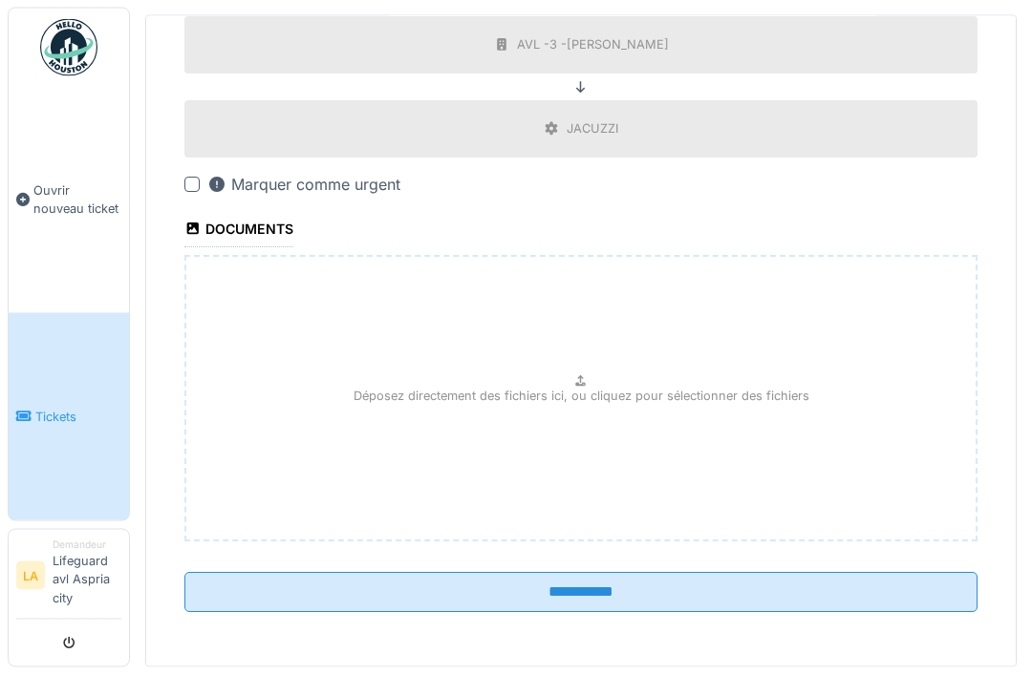
scroll to position [53, 0]
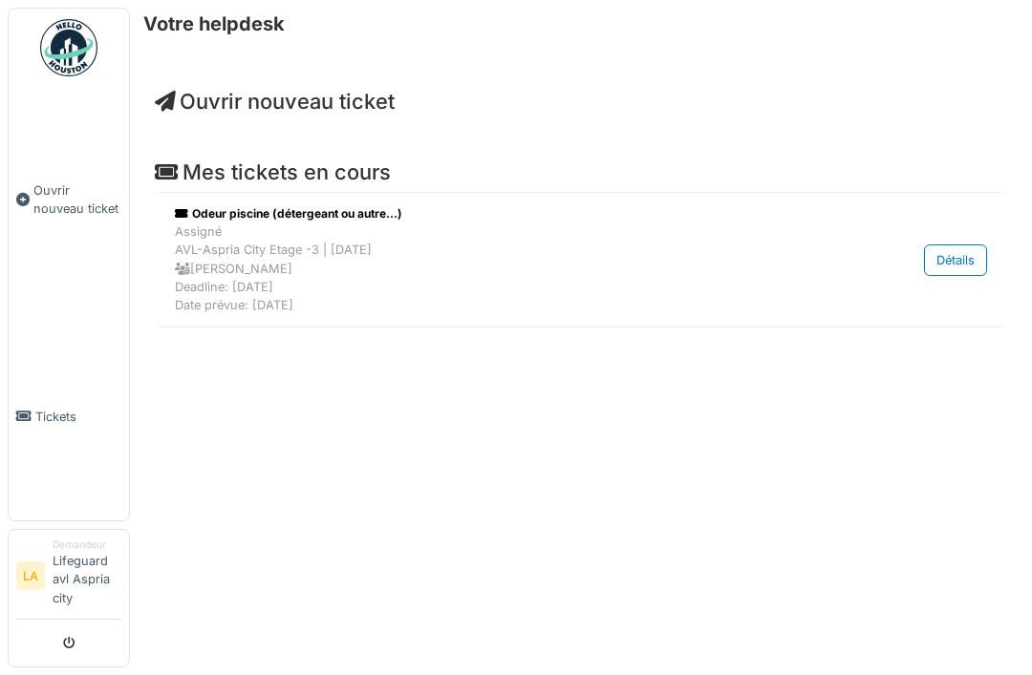
click at [78, 206] on span "Ouvrir nouveau ticket" at bounding box center [77, 200] width 88 height 36
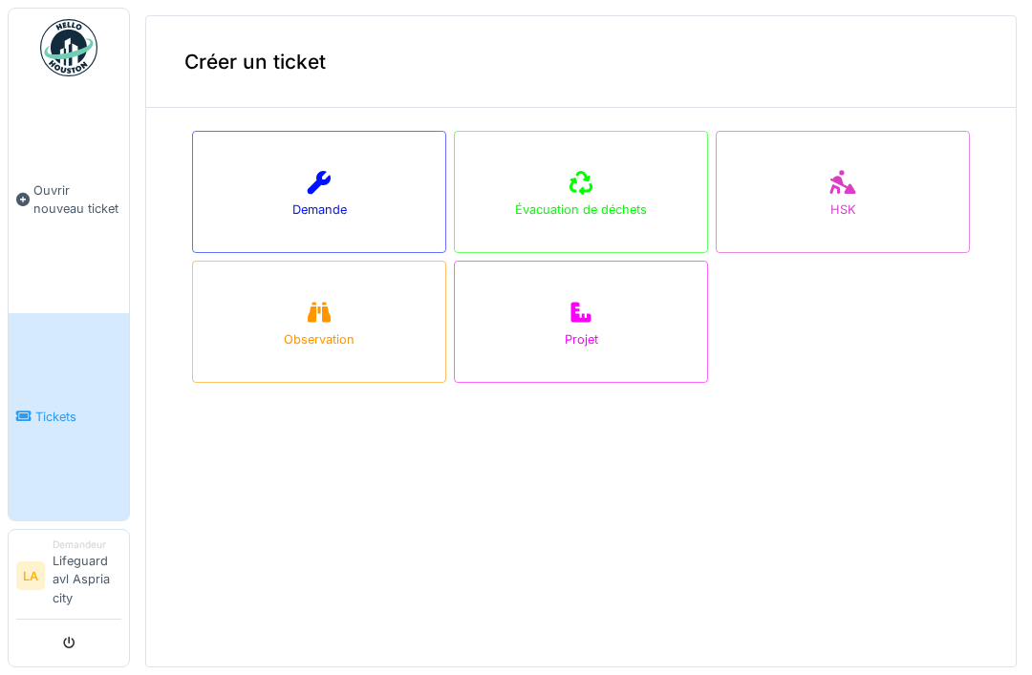
click at [330, 151] on div "Demande" at bounding box center [319, 192] width 254 height 122
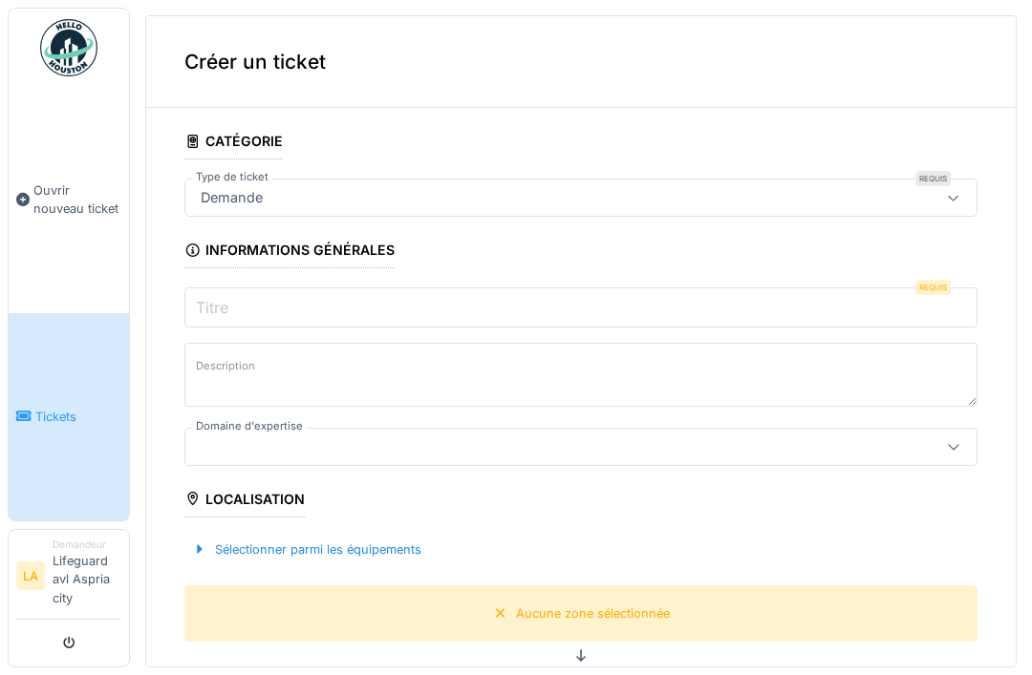
click at [494, 299] on input "Titre" at bounding box center [580, 308] width 793 height 40
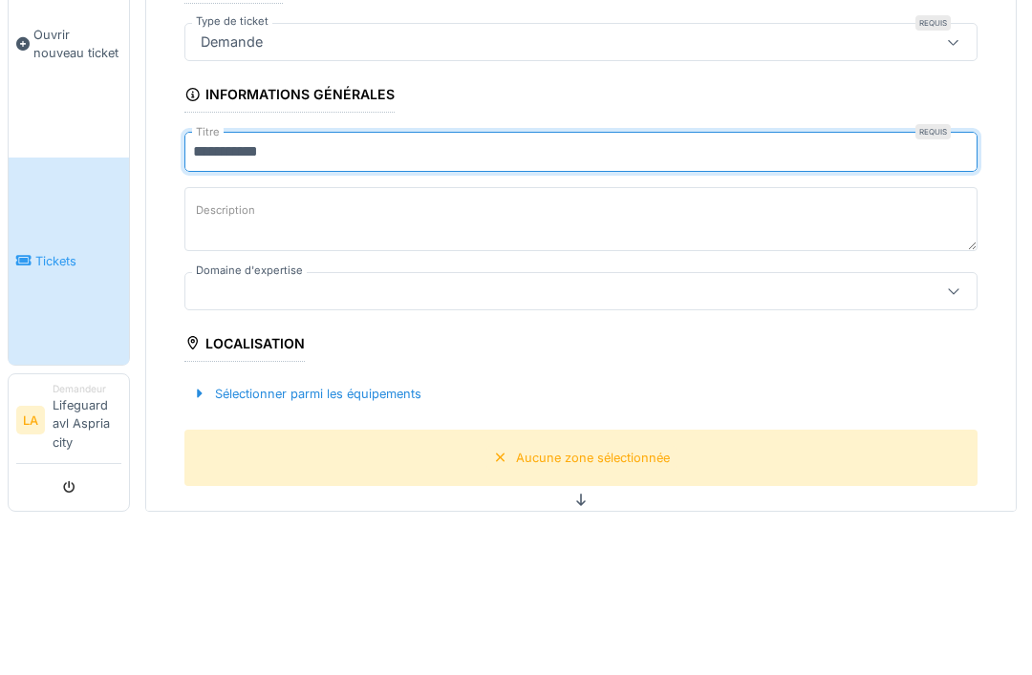
type input "**********"
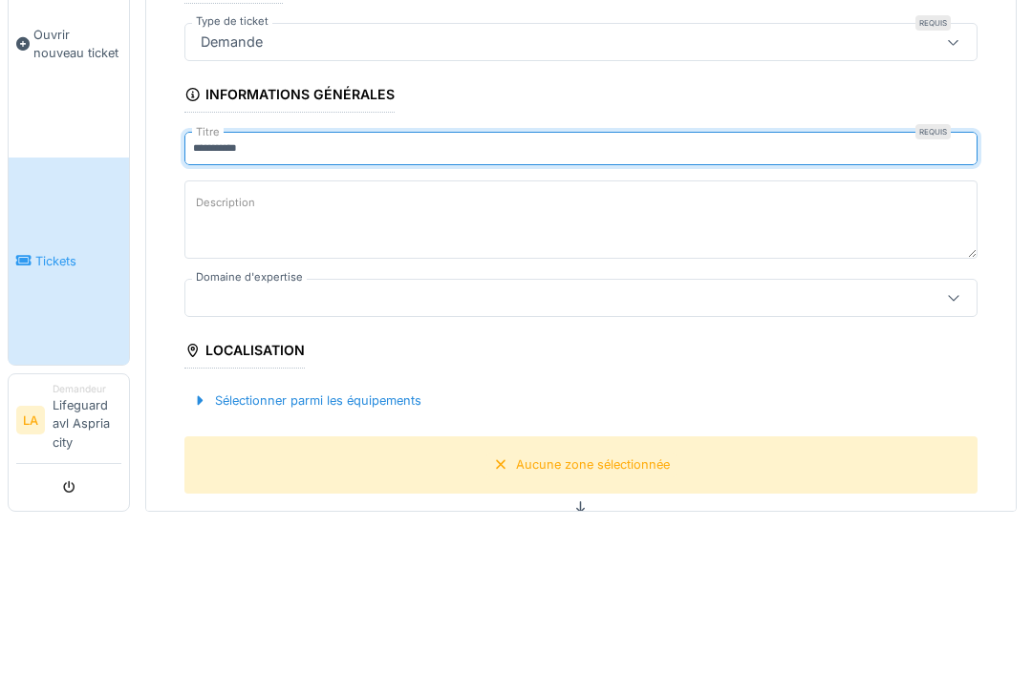
click at [975, 336] on div "Description" at bounding box center [580, 377] width 793 height 83
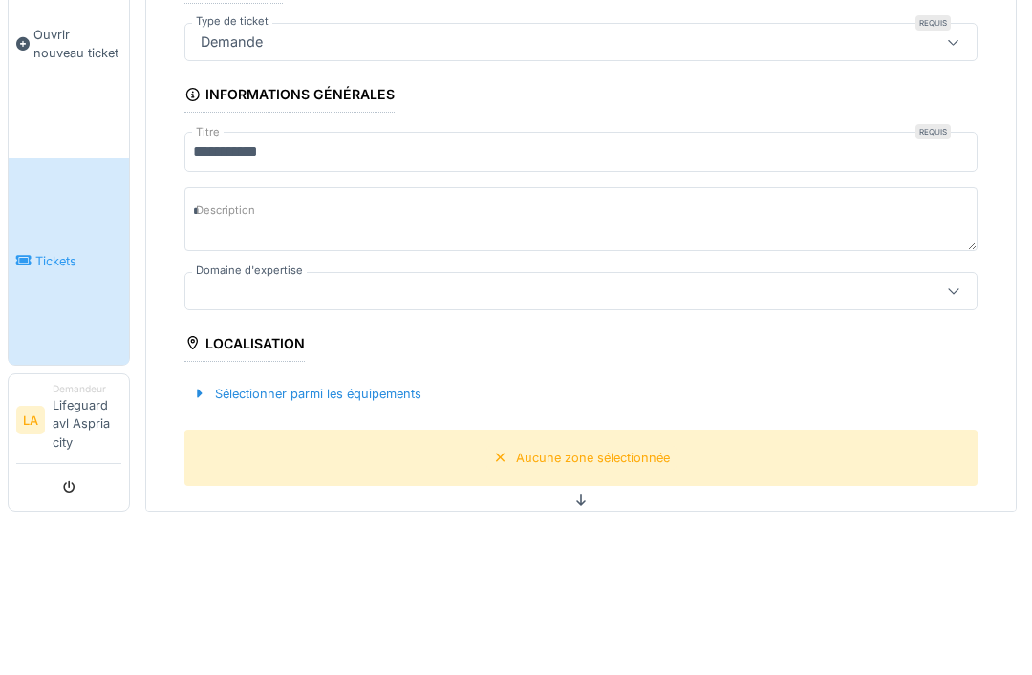
click at [605, 288] on input "**********" at bounding box center [580, 308] width 793 height 40
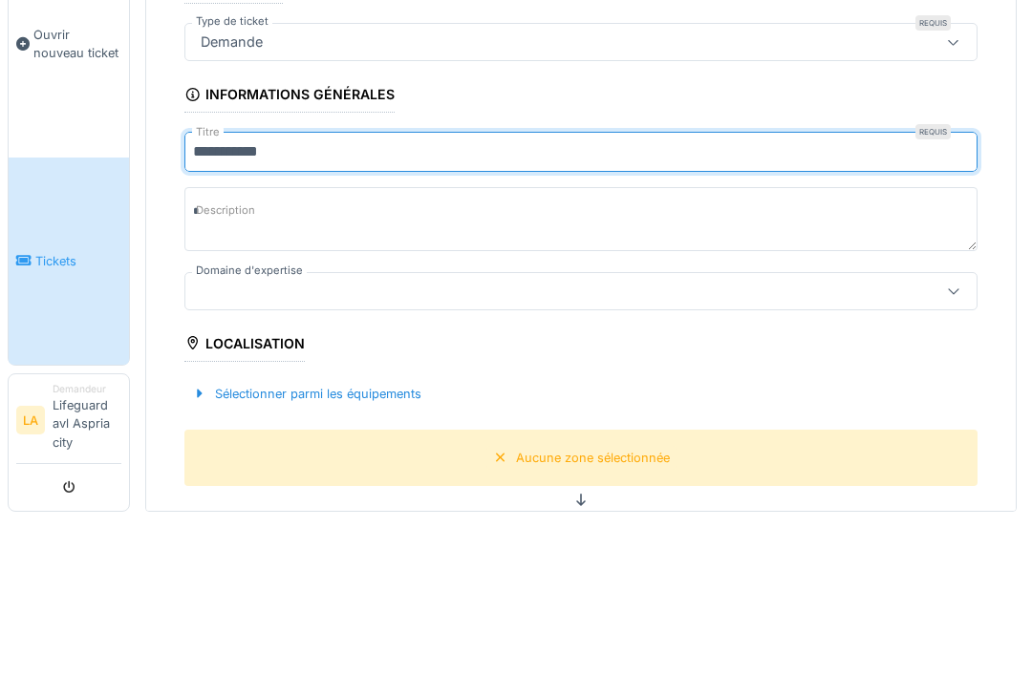
click at [563, 288] on input "**********" at bounding box center [580, 308] width 793 height 40
type input "**********"
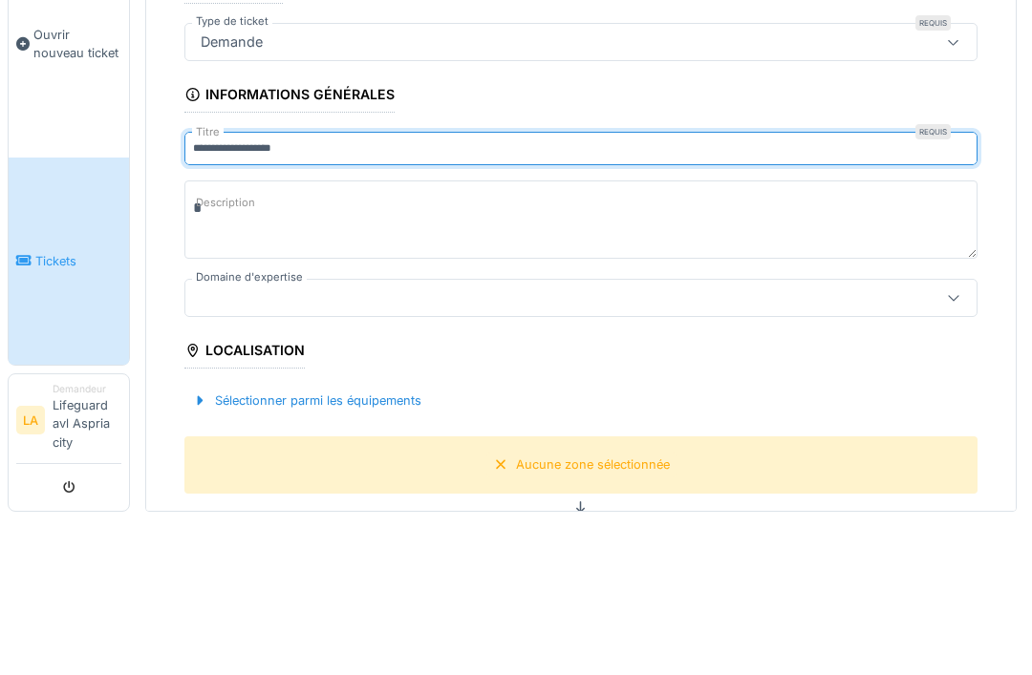
click at [596, 336] on textarea "Description" at bounding box center [580, 375] width 793 height 78
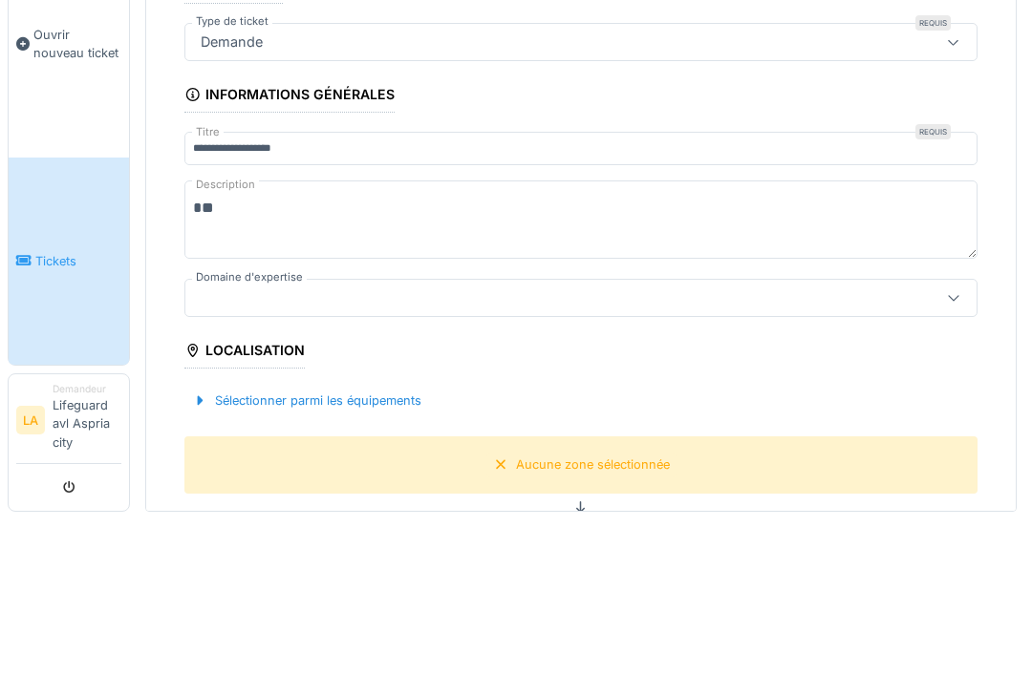
type textarea "*"
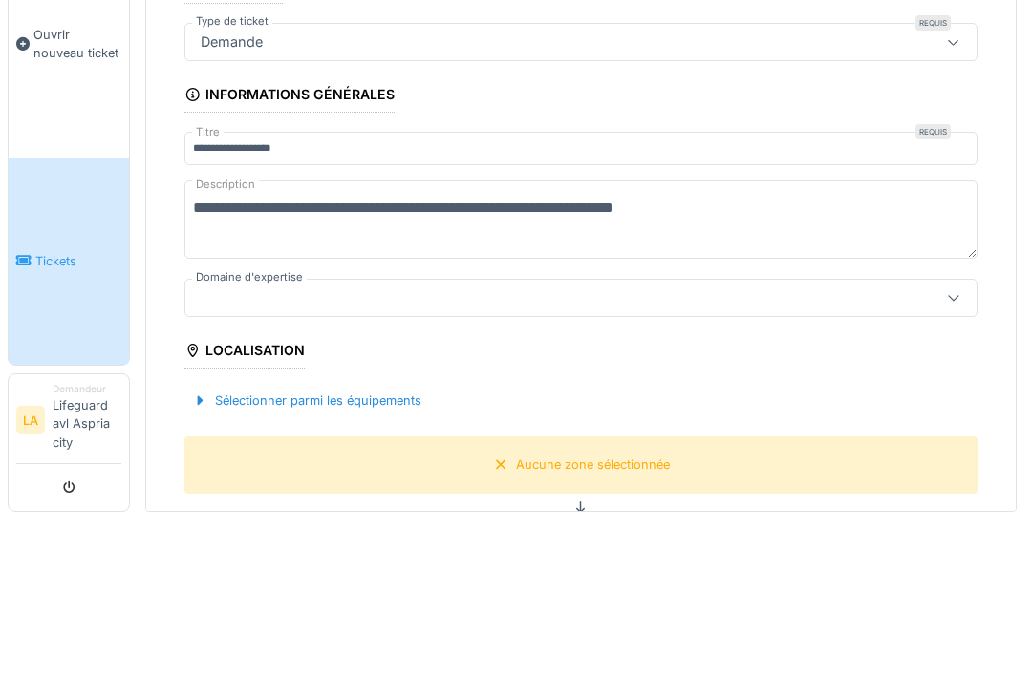
type textarea "**********"
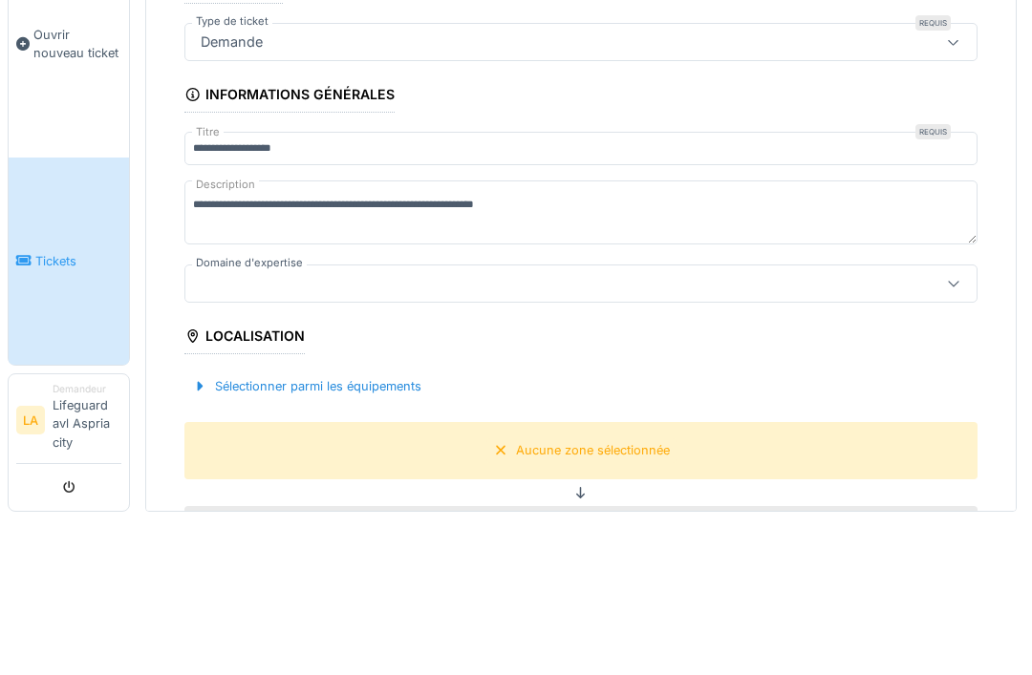
click at [917, 123] on fieldset "**********" at bounding box center [580, 655] width 793 height 1065
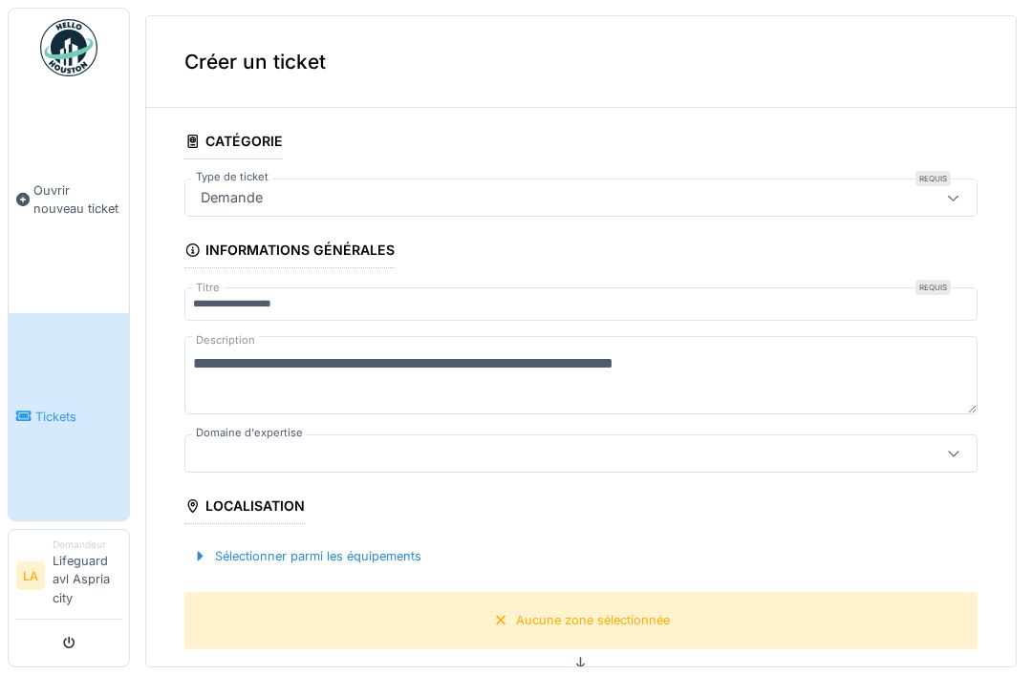
click at [784, 336] on textarea "**********" at bounding box center [580, 375] width 793 height 78
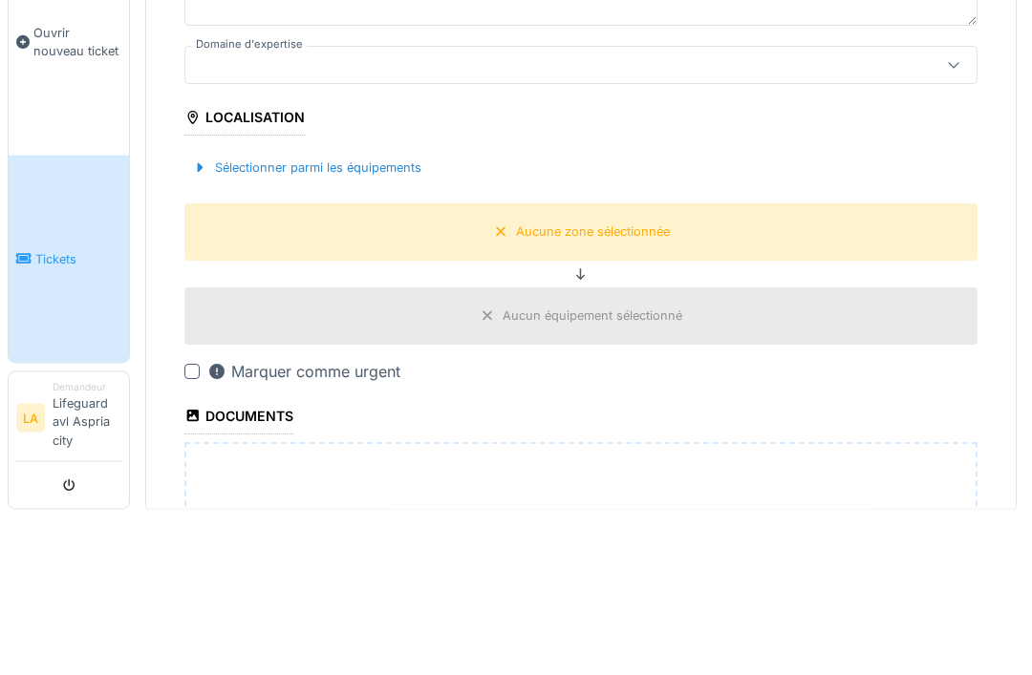
scroll to position [221, 0]
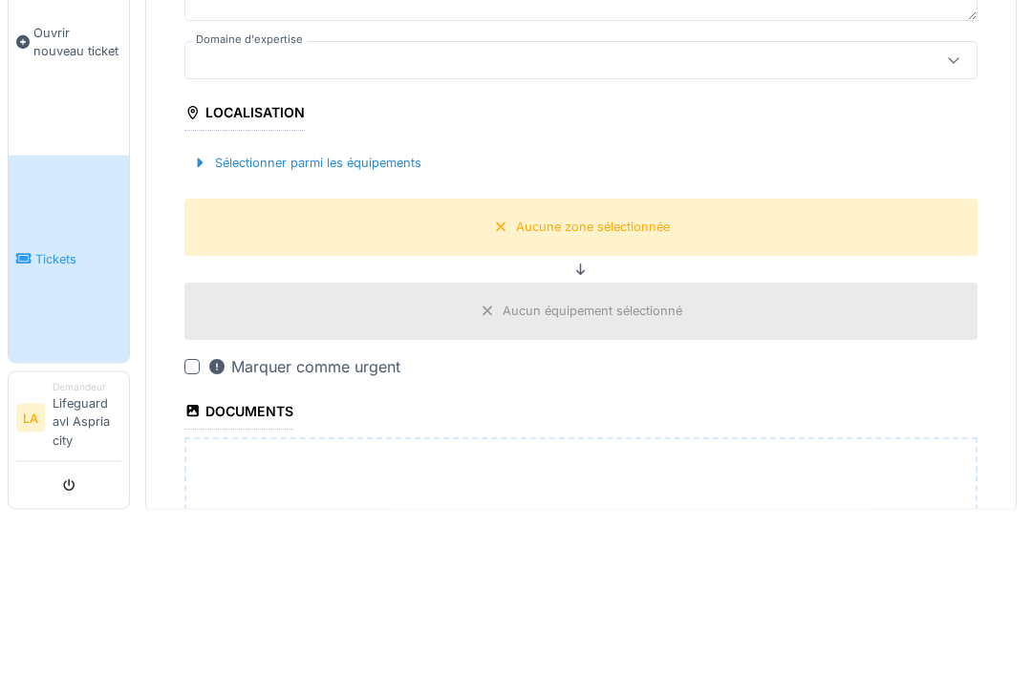
click at [207, 293] on div "Sélectionner parmi les équipements" at bounding box center [580, 321] width 793 height 56
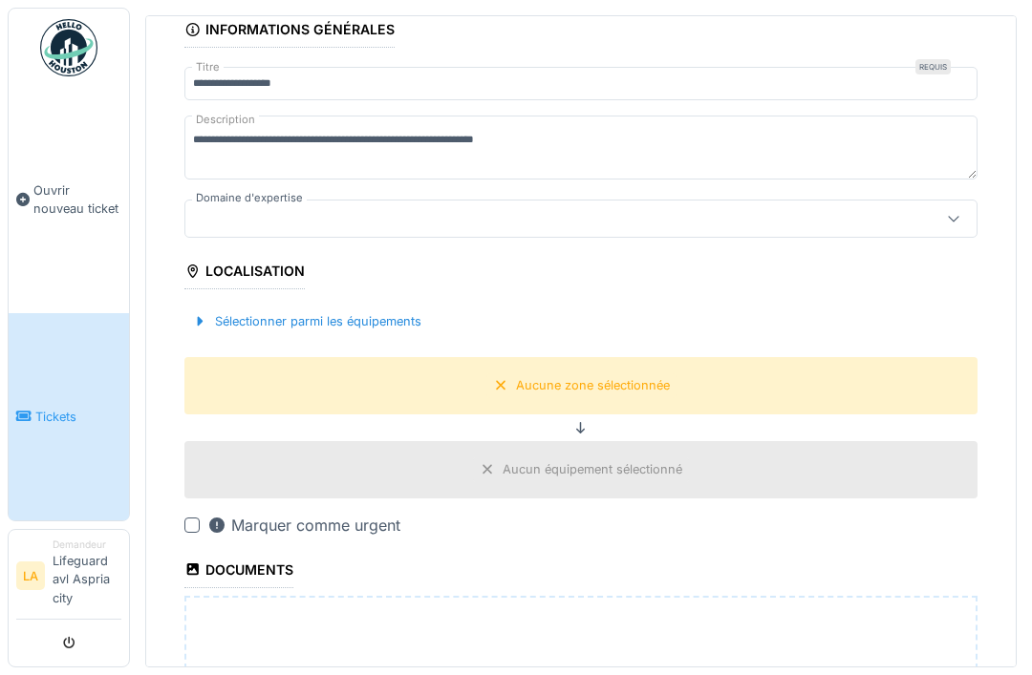
click at [206, 312] on div at bounding box center [199, 321] width 15 height 18
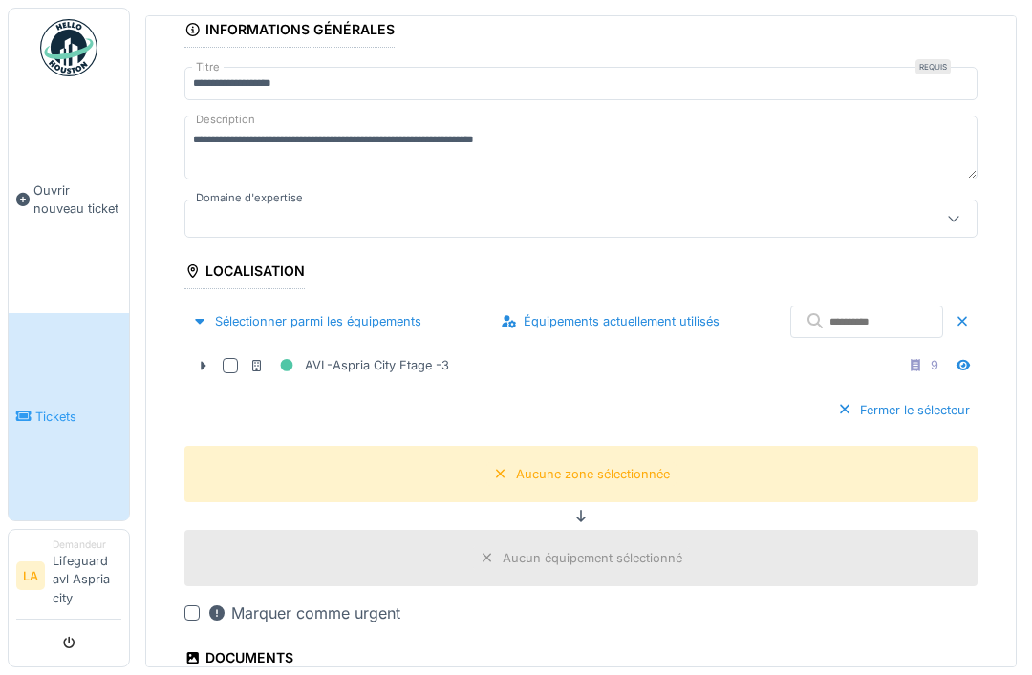
click at [952, 201] on div at bounding box center [953, 219] width 46 height 36
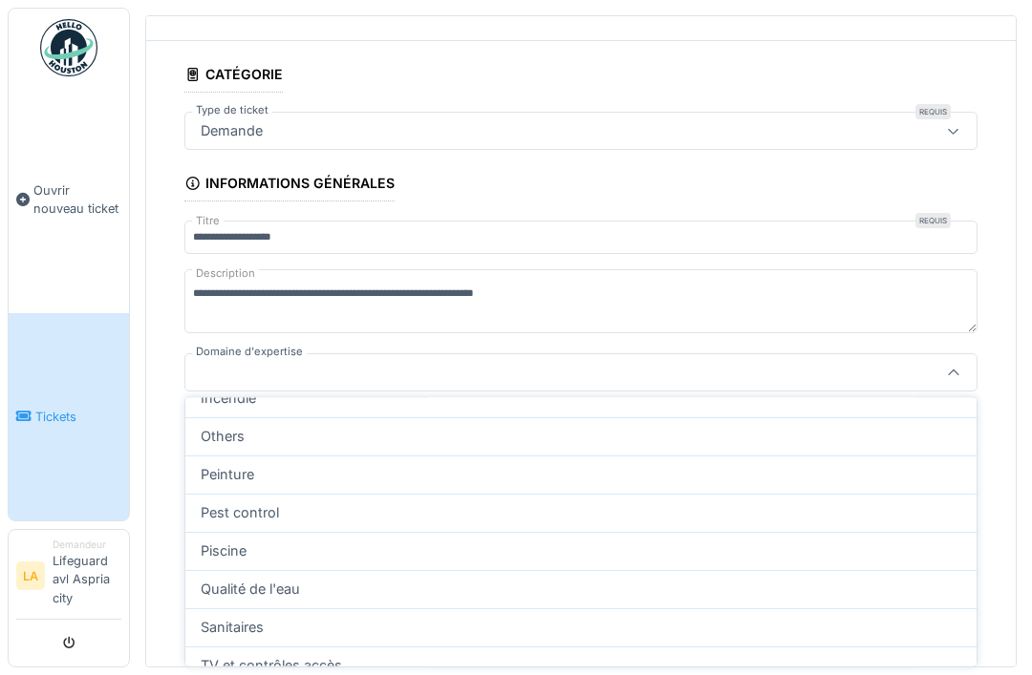
scroll to position [464, 0]
click at [406, 541] on div "Piscine" at bounding box center [581, 551] width 760 height 21
type input "****"
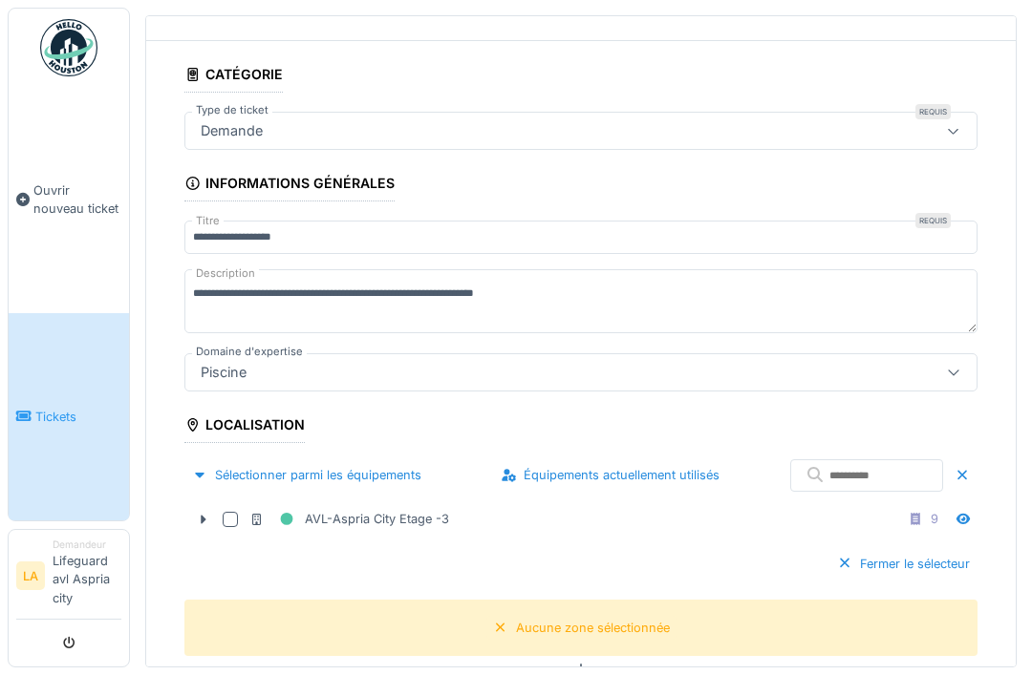
click at [196, 514] on icon at bounding box center [203, 520] width 15 height 12
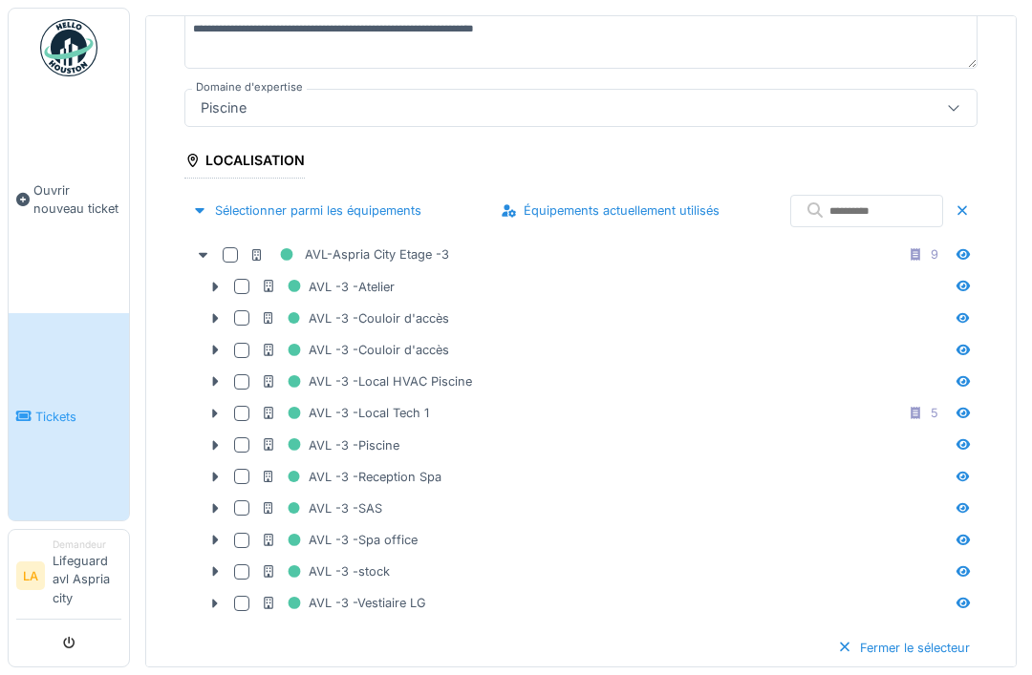
scroll to position [337, 0]
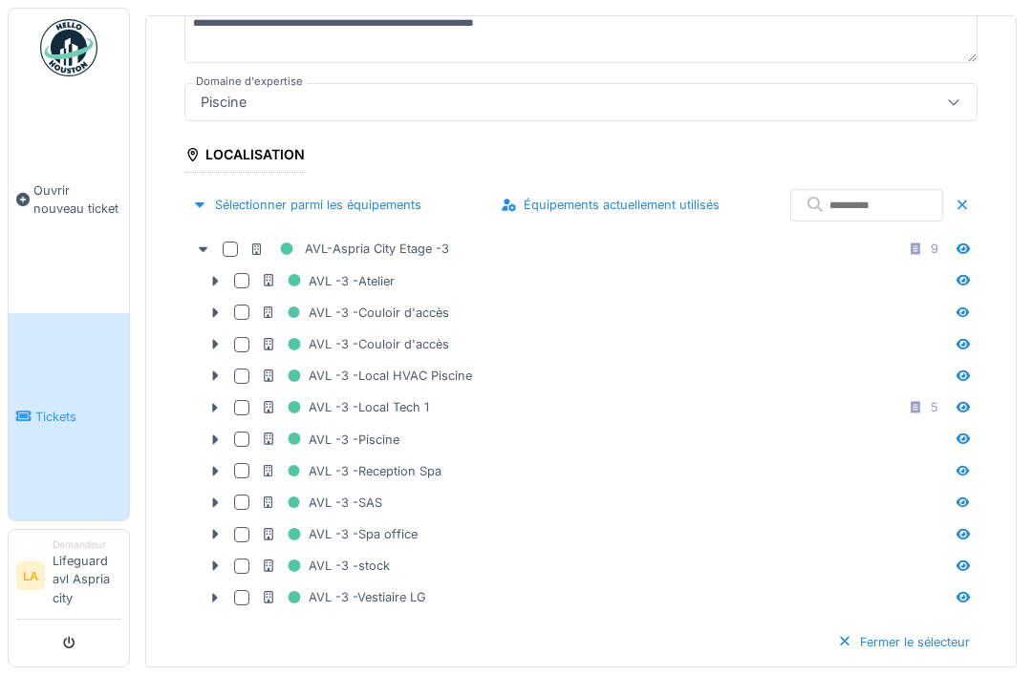
click at [217, 430] on div at bounding box center [215, 440] width 31 height 20
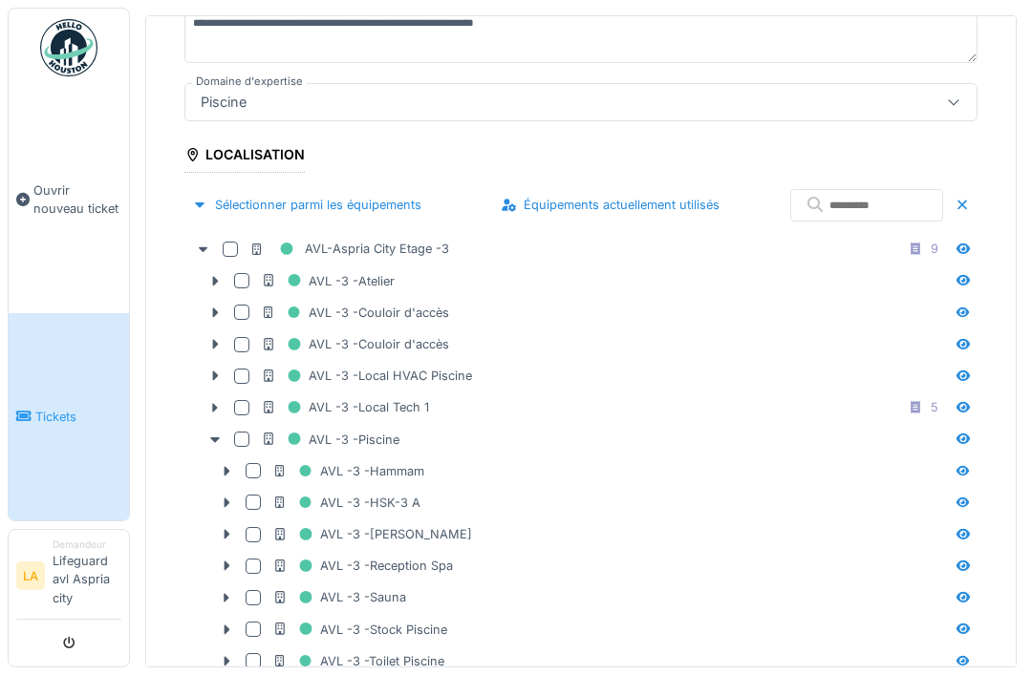
click at [225, 530] on icon at bounding box center [227, 535] width 6 height 10
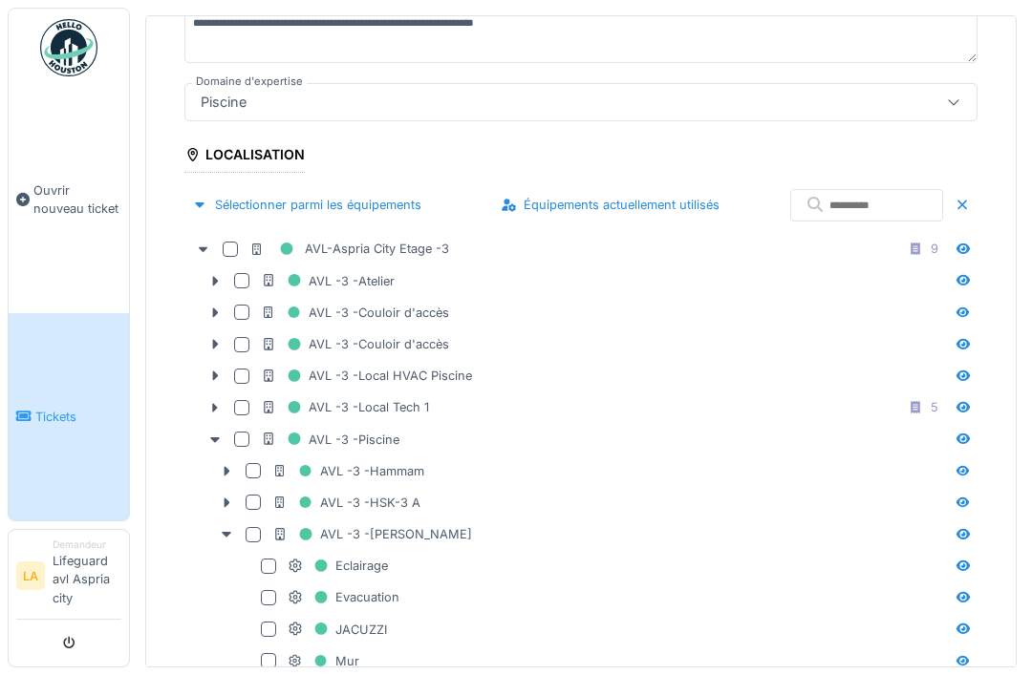
click at [269, 622] on div at bounding box center [268, 629] width 15 height 15
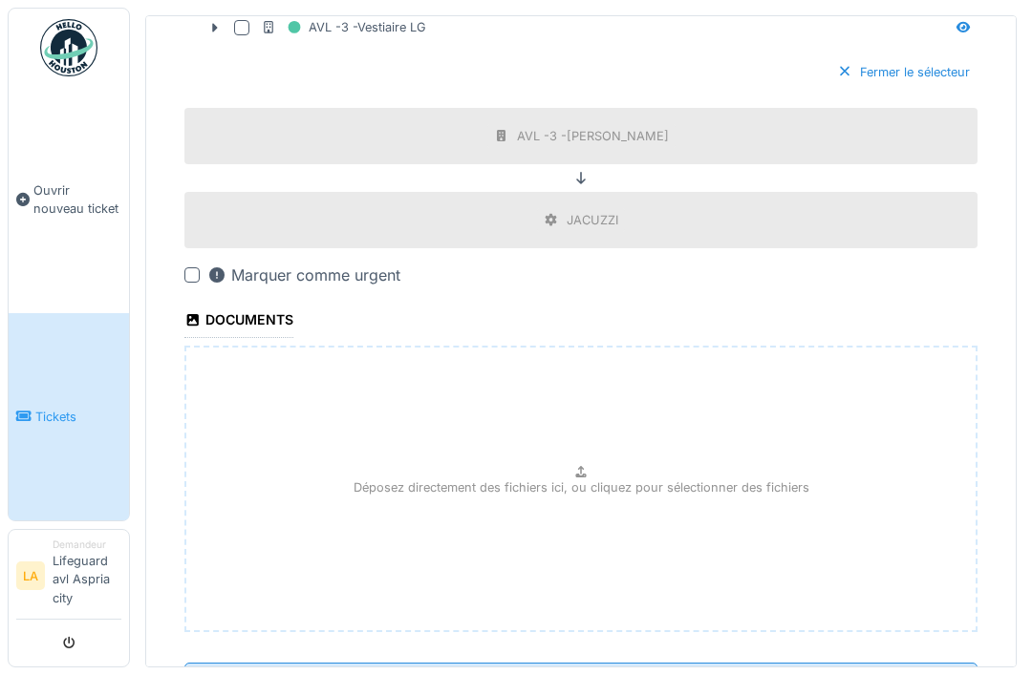
scroll to position [1924, 0]
click at [593, 413] on div "Déposez directement des fichiers ici, ou cliquez pour sélectionner des fichiers" at bounding box center [580, 487] width 793 height 287
type input "**********"
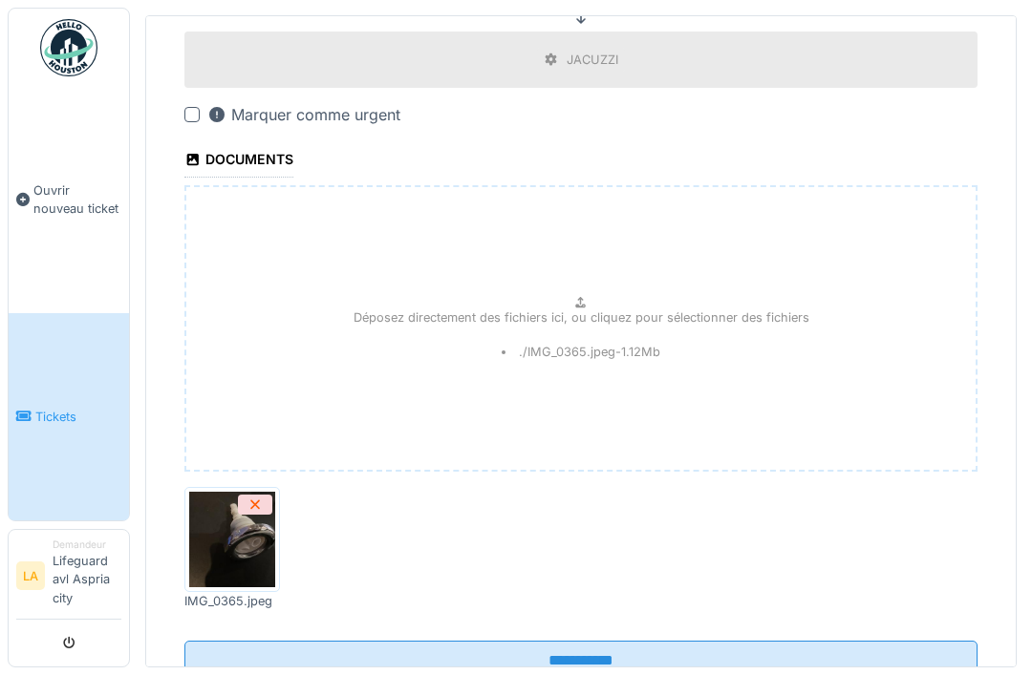
scroll to position [2080, 0]
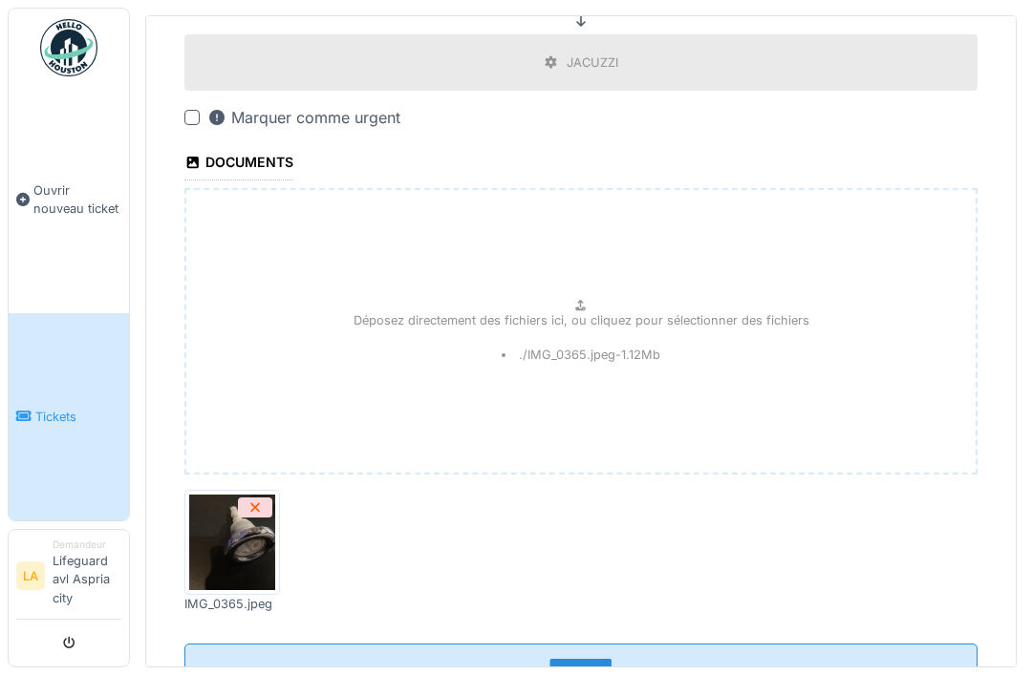
click at [600, 644] on input "**********" at bounding box center [580, 664] width 793 height 40
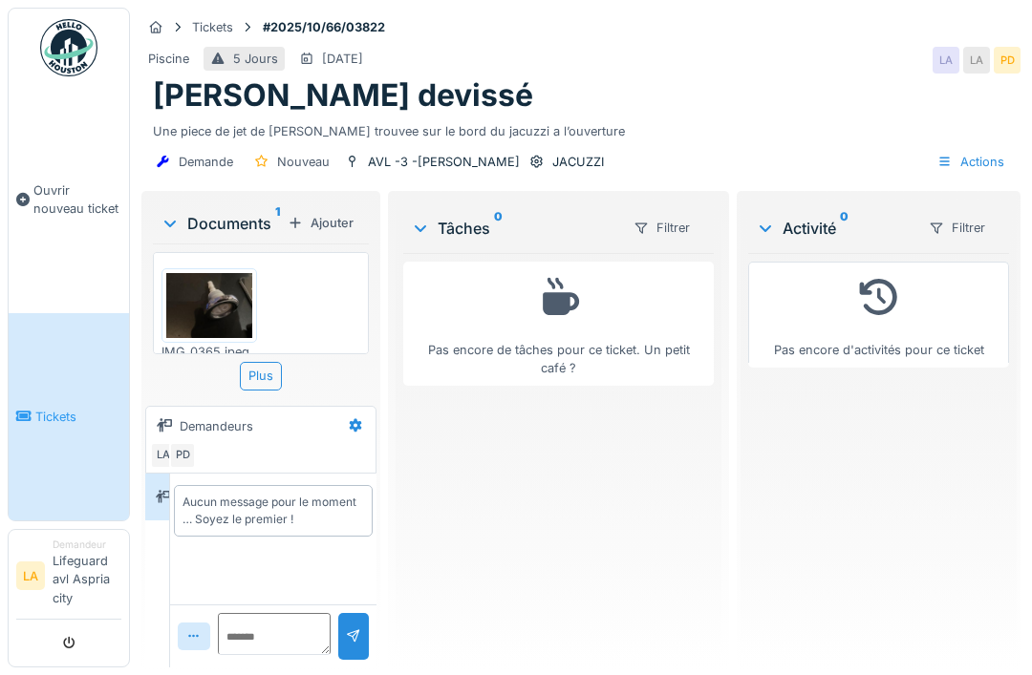
scroll to position [7, 0]
click at [312, 295] on div "IMG_0365.jpeg" at bounding box center [261, 303] width 216 height 102
click at [269, 390] on div "Plus" at bounding box center [261, 376] width 42 height 28
click at [217, 303] on img at bounding box center [209, 305] width 86 height 65
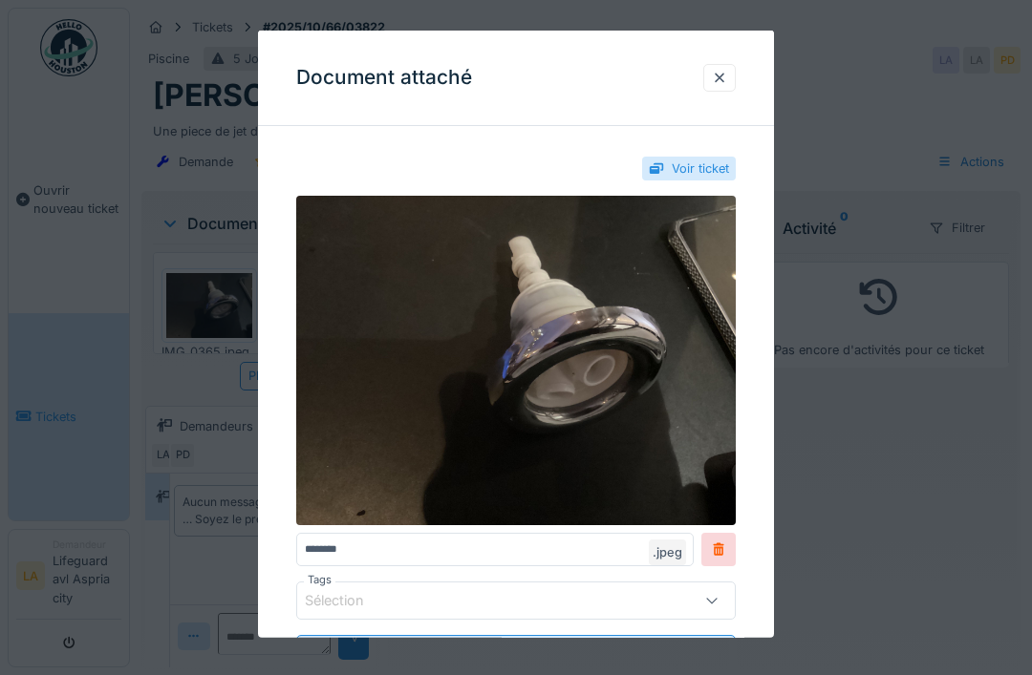
scroll to position [0, 0]
click at [722, 66] on div at bounding box center [719, 78] width 32 height 28
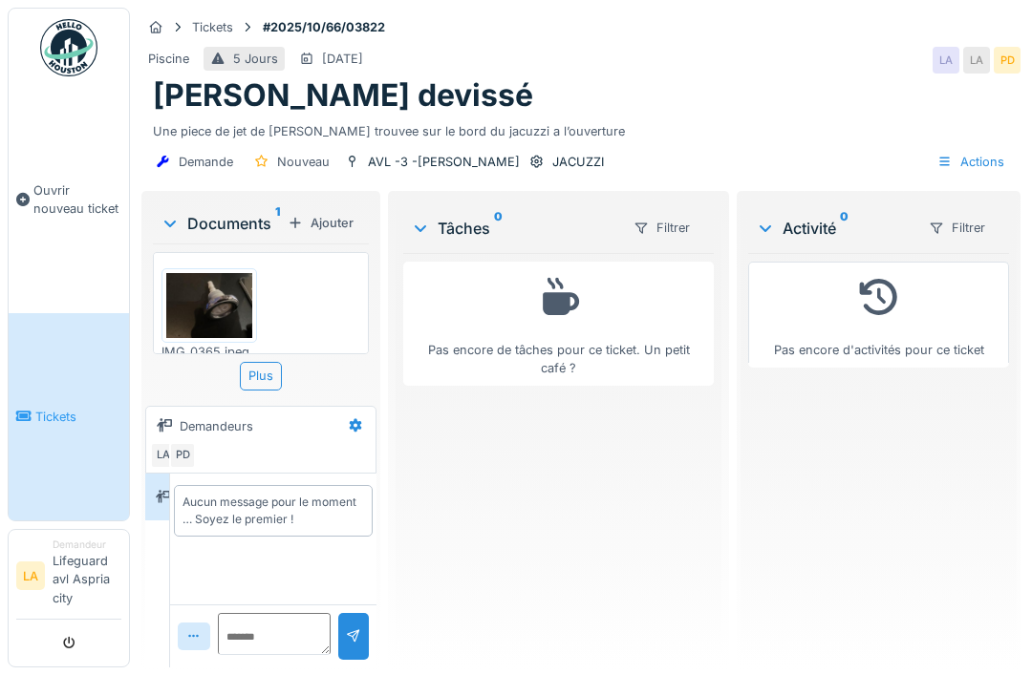
click at [63, 426] on span "Tickets" at bounding box center [78, 417] width 86 height 18
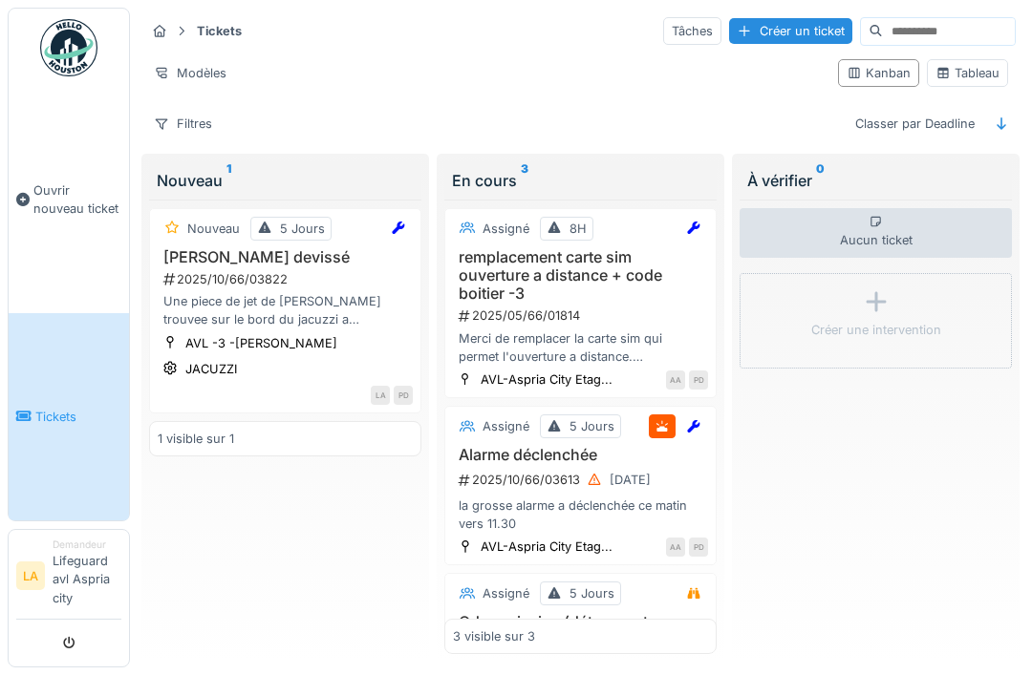
click at [342, 295] on div "Une piece de jet de [PERSON_NAME] trouvee sur le bord du jacuzzi a l’ouverture" at bounding box center [285, 310] width 255 height 36
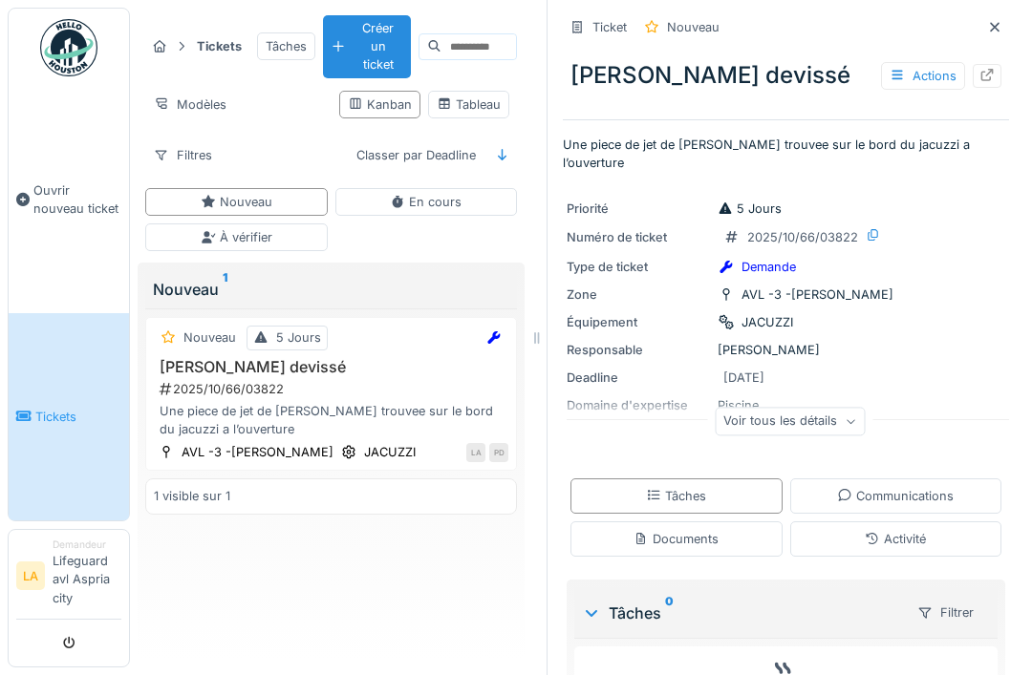
click at [844, 395] on div "Voir tous les détails" at bounding box center [789, 425] width 446 height 61
click at [856, 408] on div "Voir tous les détails" at bounding box center [790, 422] width 150 height 28
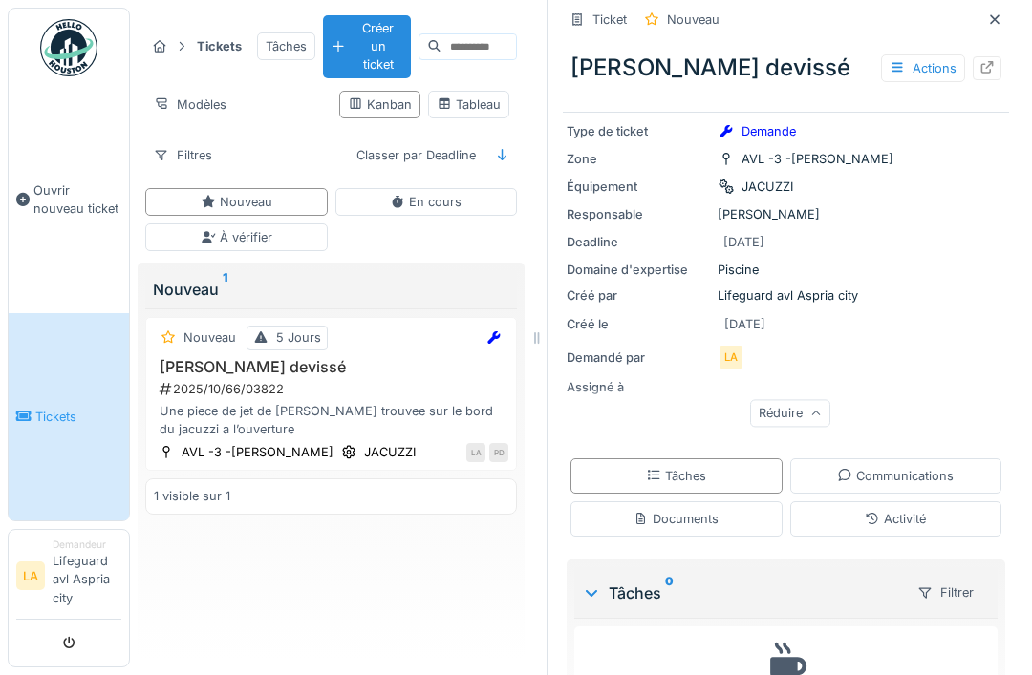
scroll to position [140, 0]
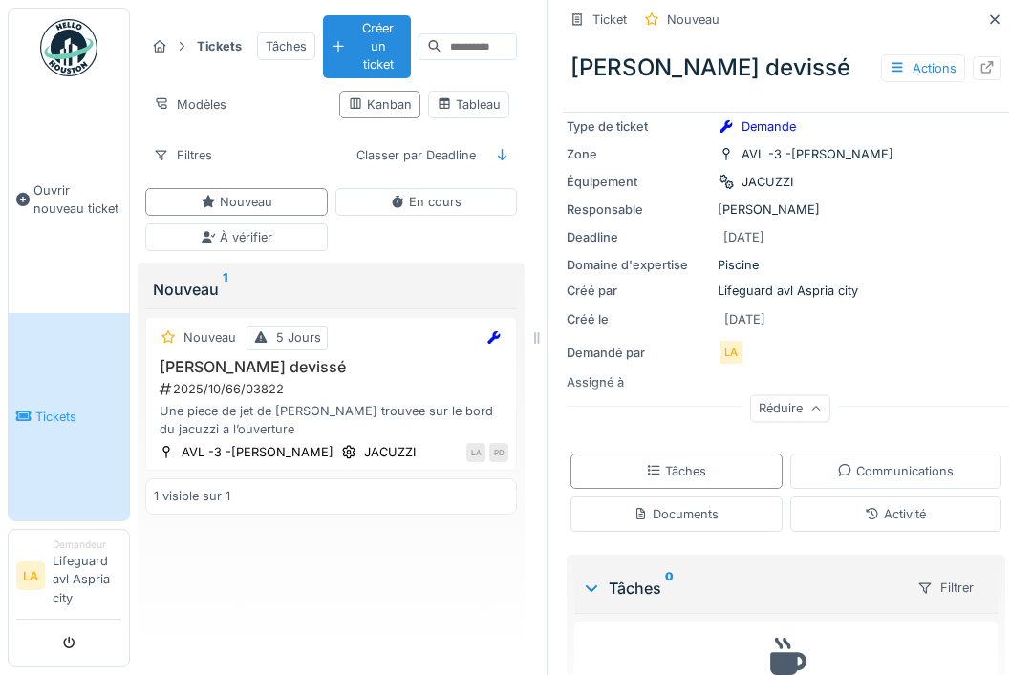
click at [728, 497] on div "Documents" at bounding box center [676, 514] width 212 height 35
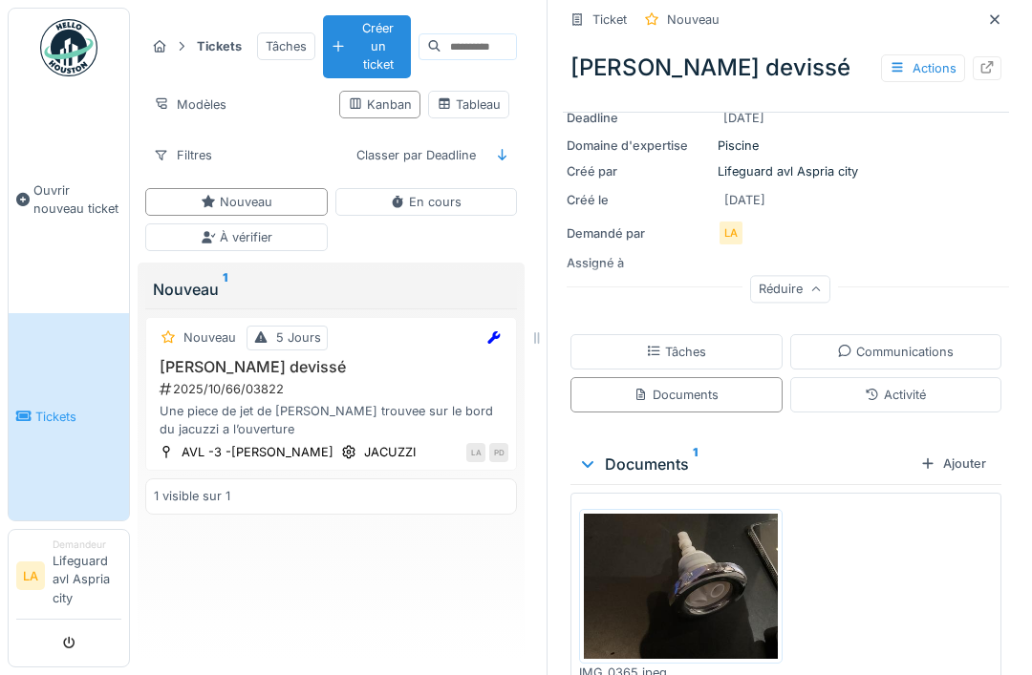
scroll to position [259, 0]
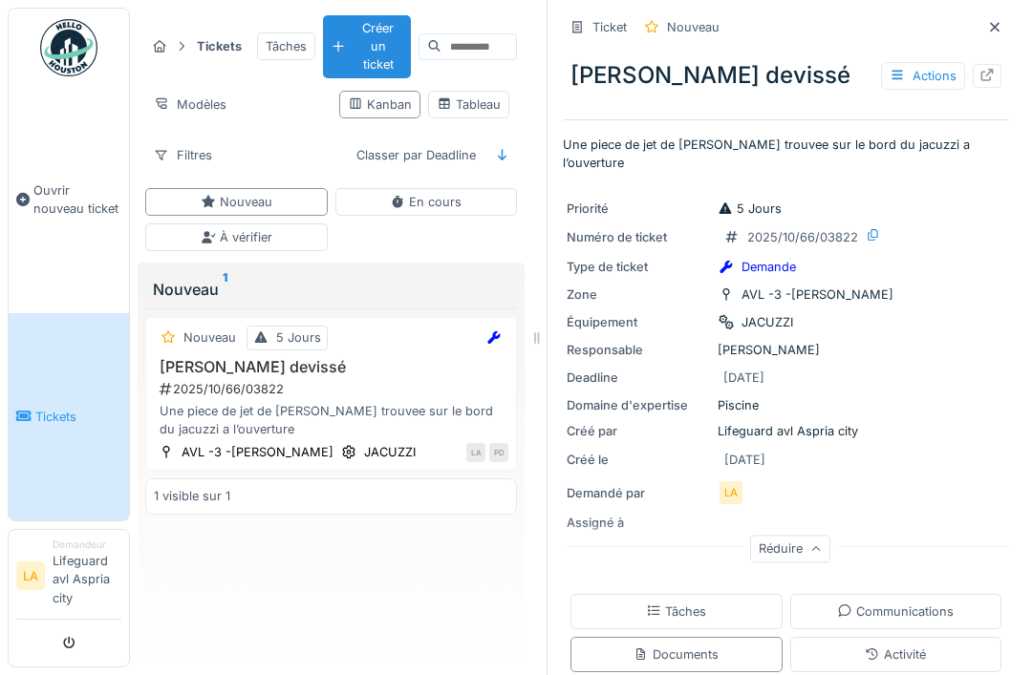
click at [983, 306] on div "Priorité 5 Jours Numéro de ticket 2025/10/66/03822 Type de ticket Demande Zone …" at bounding box center [786, 379] width 446 height 383
click at [73, 188] on link "Ouvrir nouveau ticket" at bounding box center [69, 200] width 120 height 226
click at [944, 637] on div "Activité" at bounding box center [896, 654] width 212 height 35
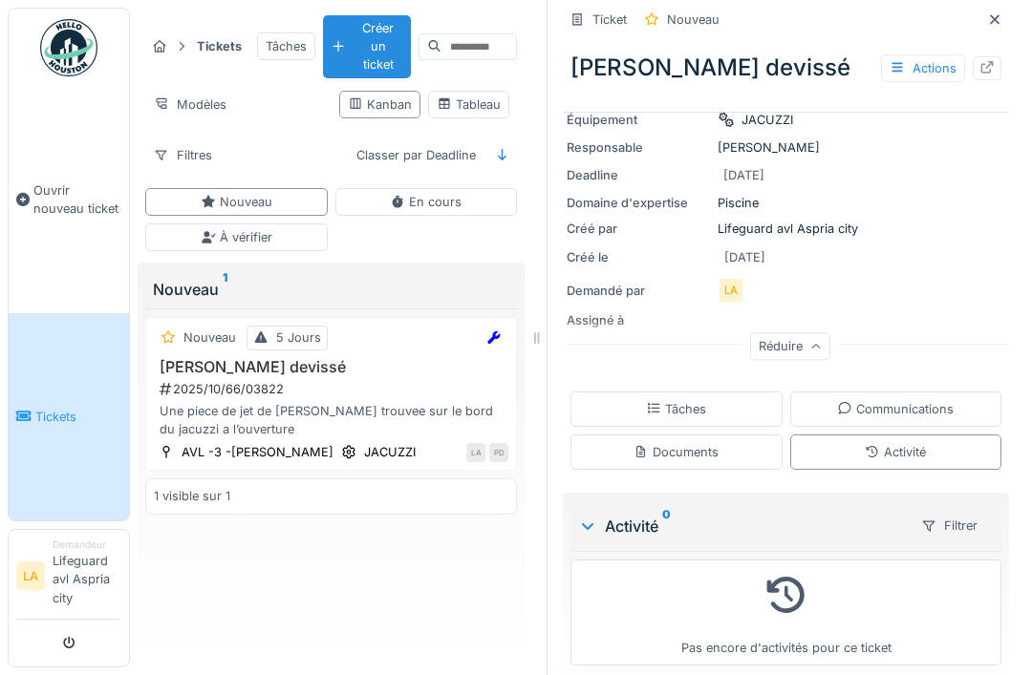
scroll to position [259, 0]
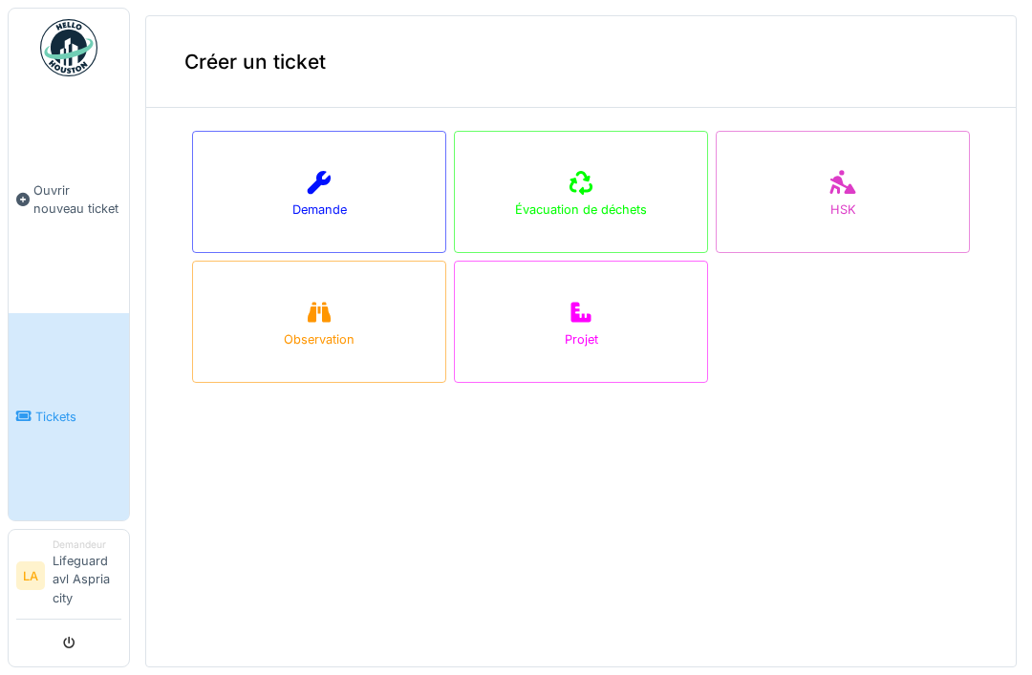
click at [242, 191] on div "Demande" at bounding box center [319, 192] width 254 height 122
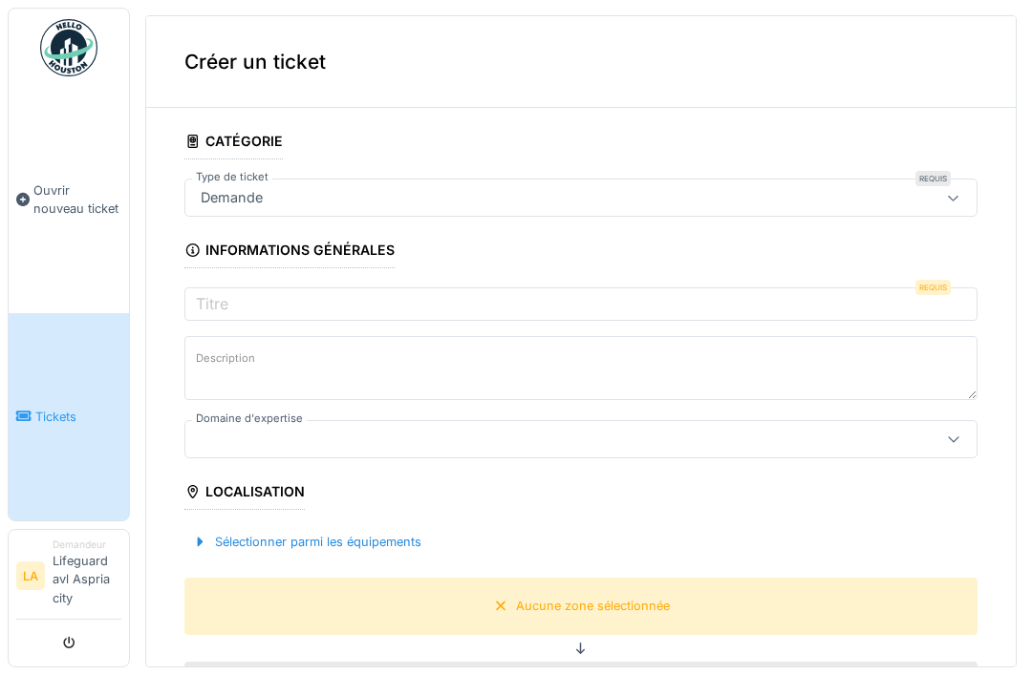
scroll to position [62, 0]
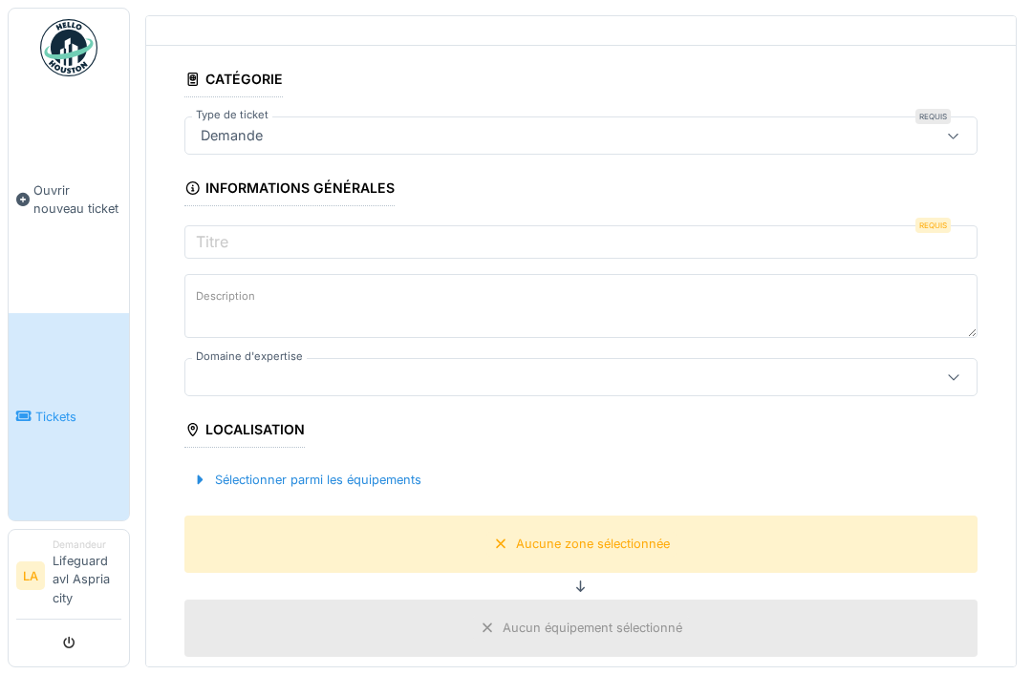
click at [211, 468] on div "Sélectionner parmi les équipements" at bounding box center [306, 480] width 245 height 26
